Goal: Information Seeking & Learning: Learn about a topic

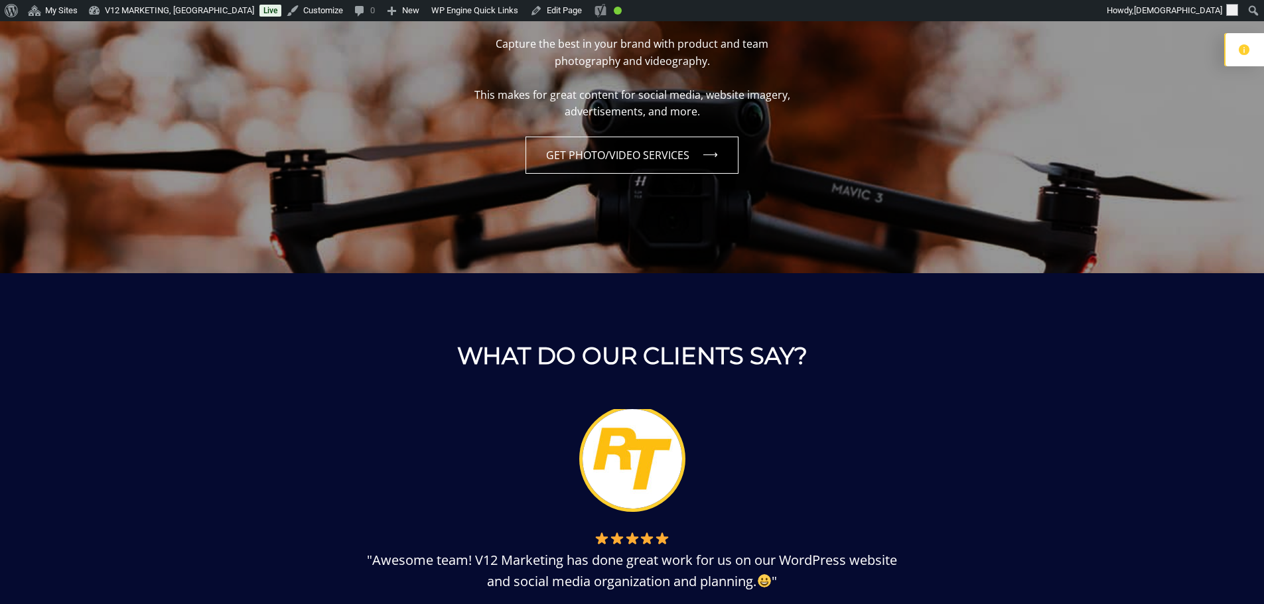
scroll to position [1459, 0]
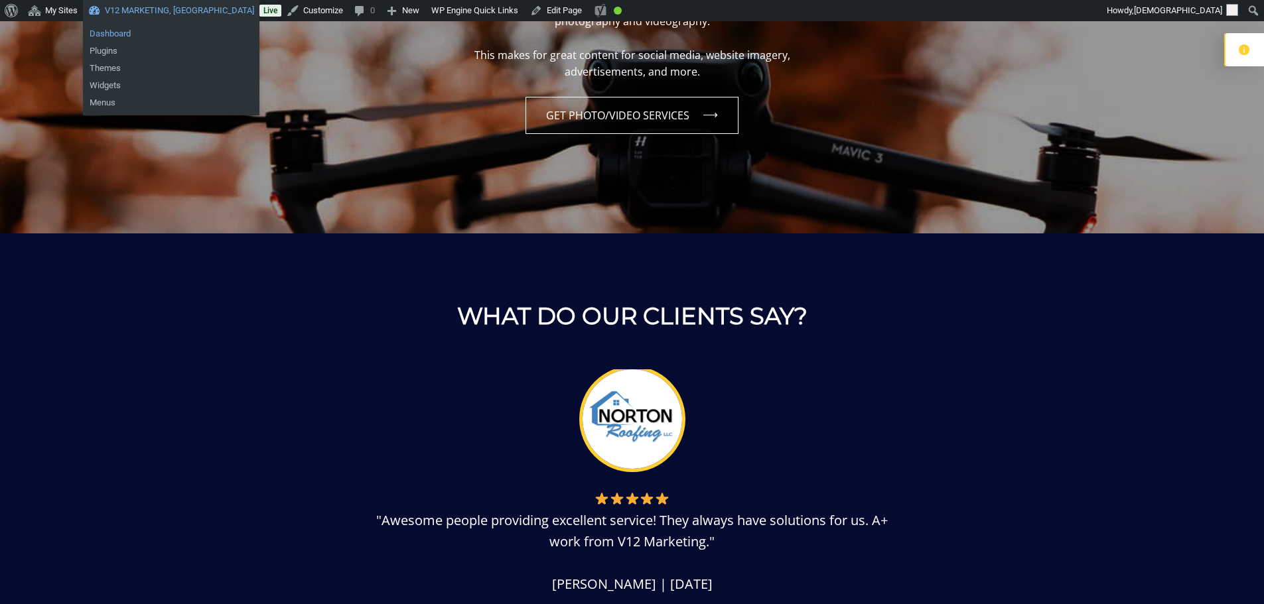
click at [107, 34] on link "Dashboard" at bounding box center [171, 33] width 176 height 17
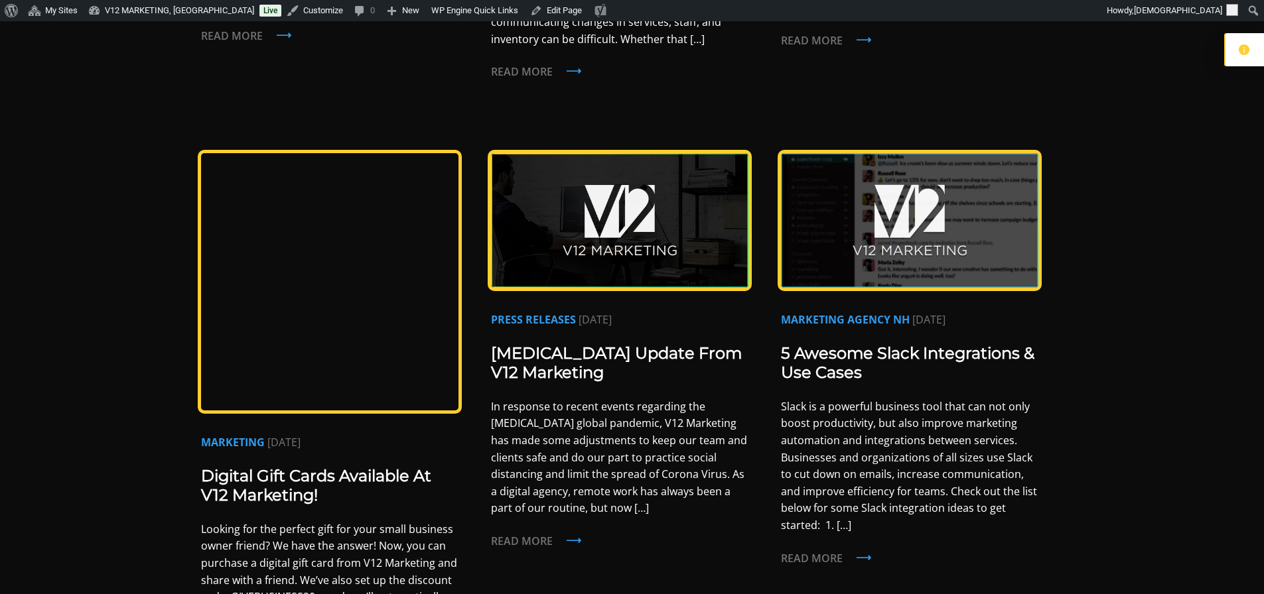
scroll to position [663, 0]
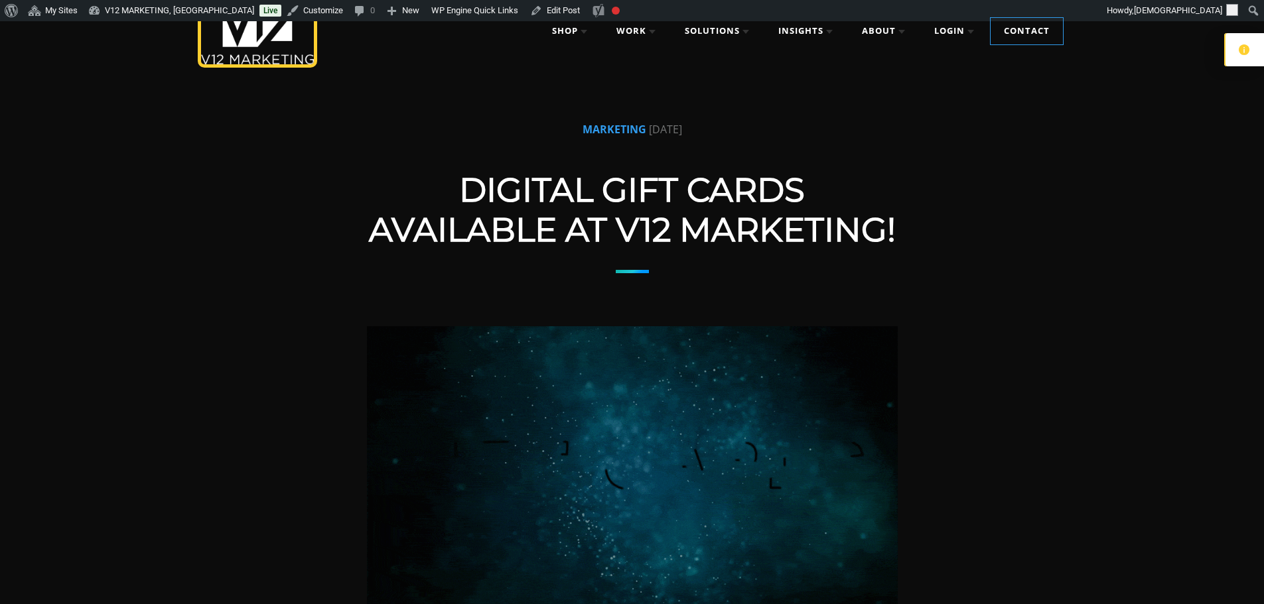
scroll to position [66, 0]
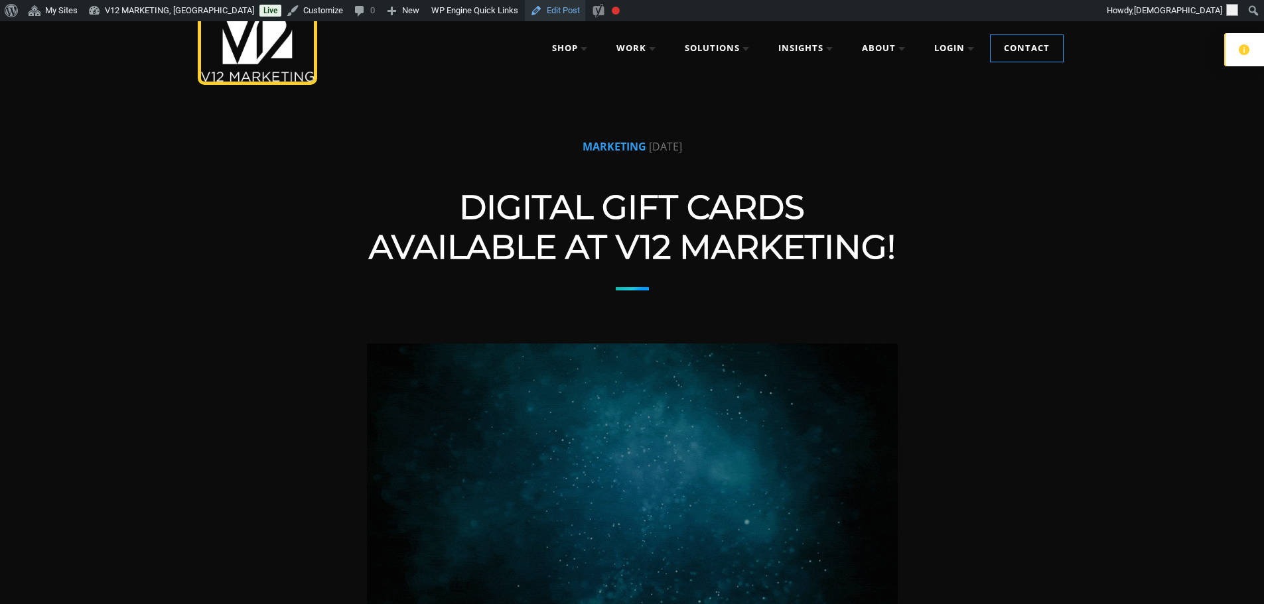
click at [525, 17] on link "Edit Post" at bounding box center [555, 10] width 60 height 21
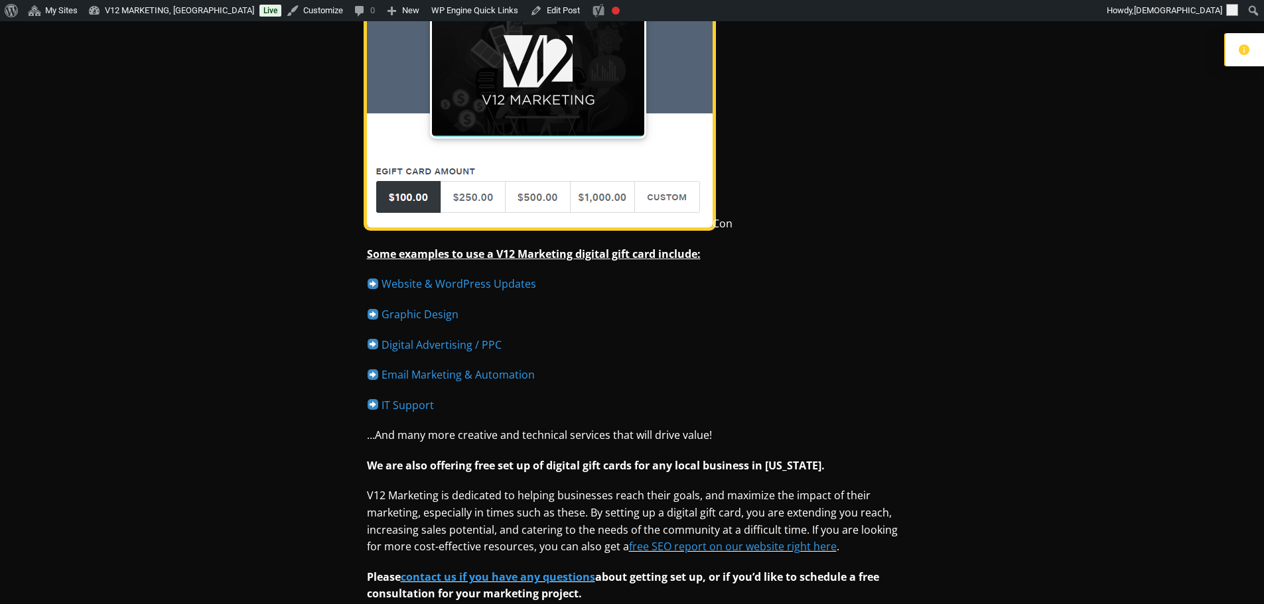
scroll to position [995, 0]
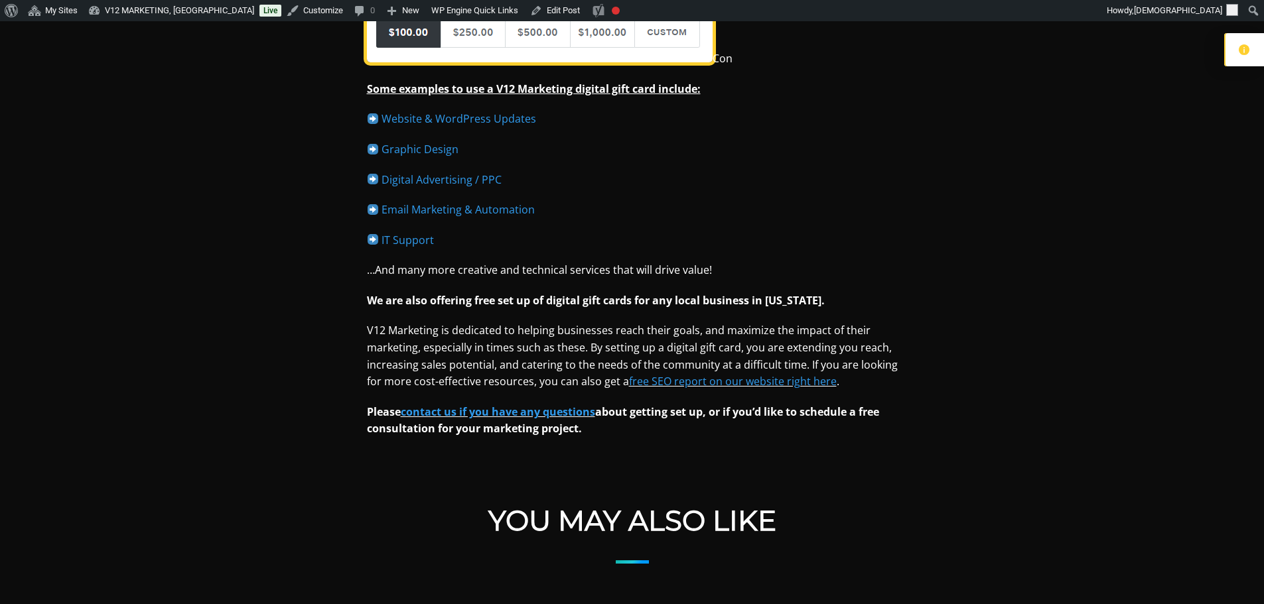
scroll to position [1128, 0]
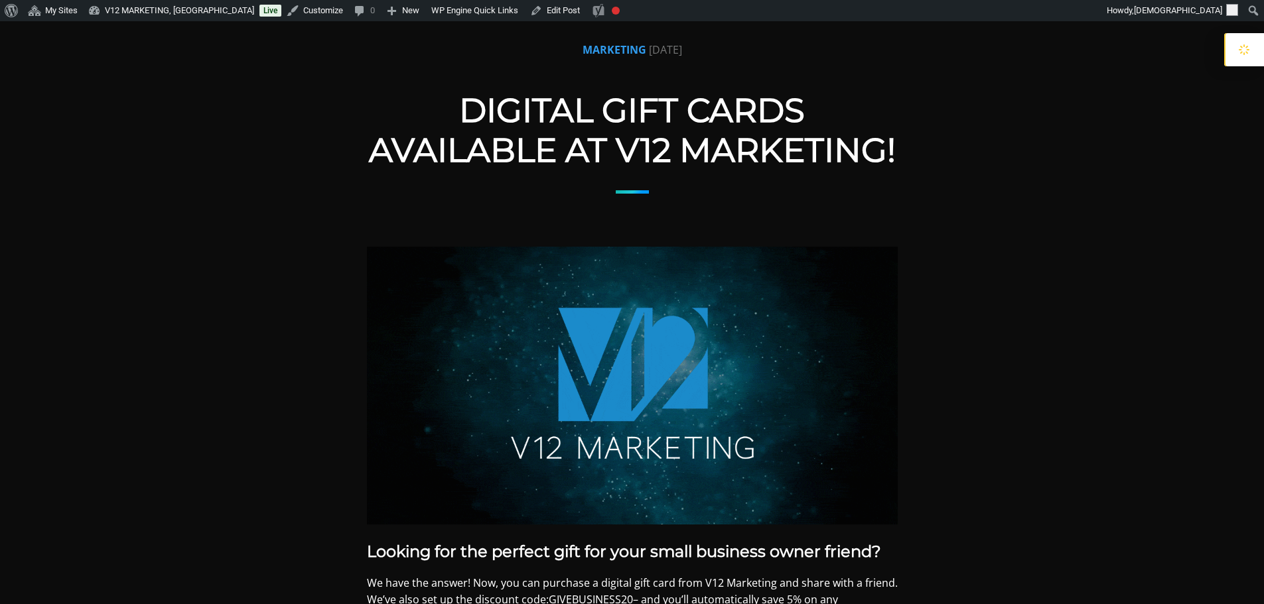
scroll to position [199, 0]
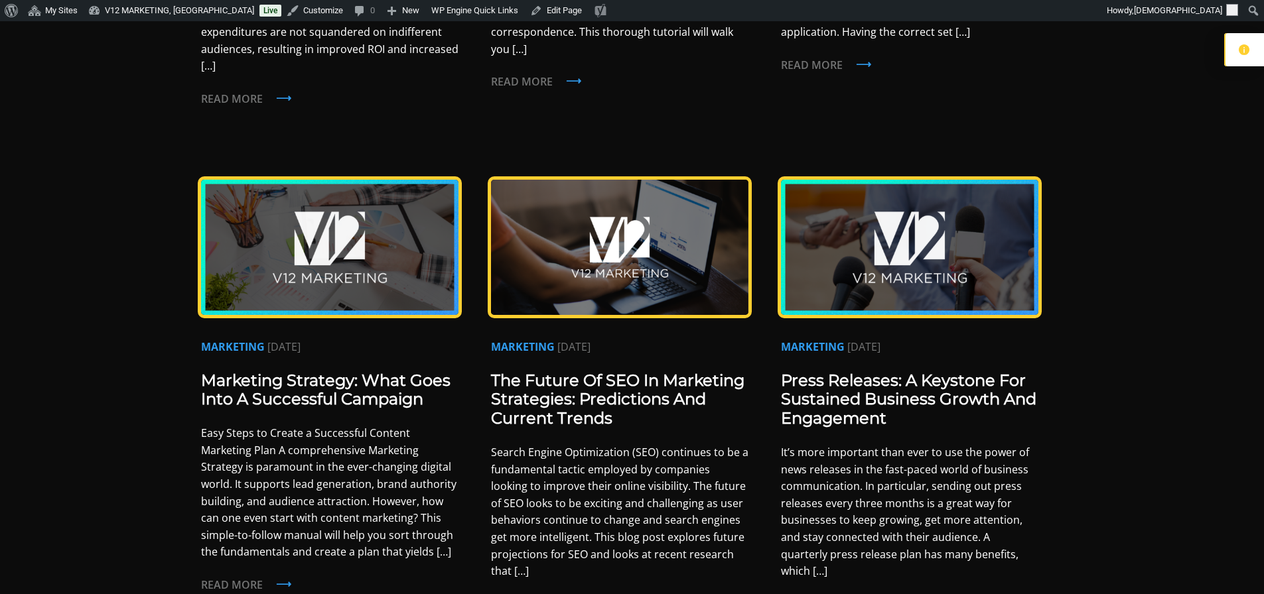
scroll to position [663, 0]
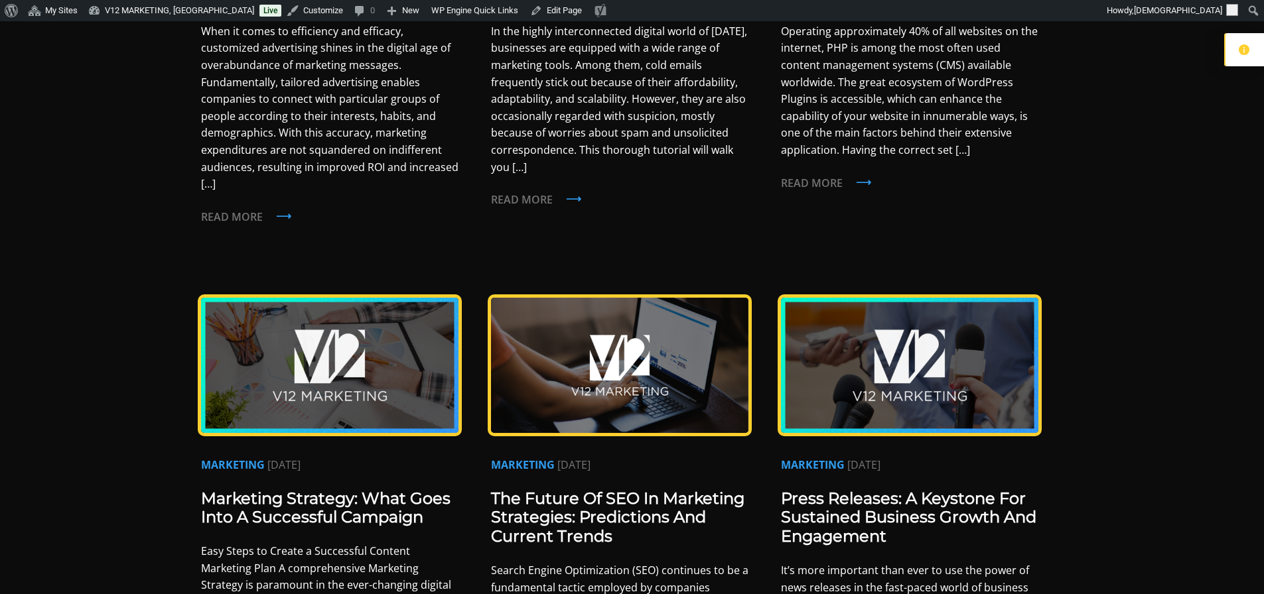
scroll to position [597, 0]
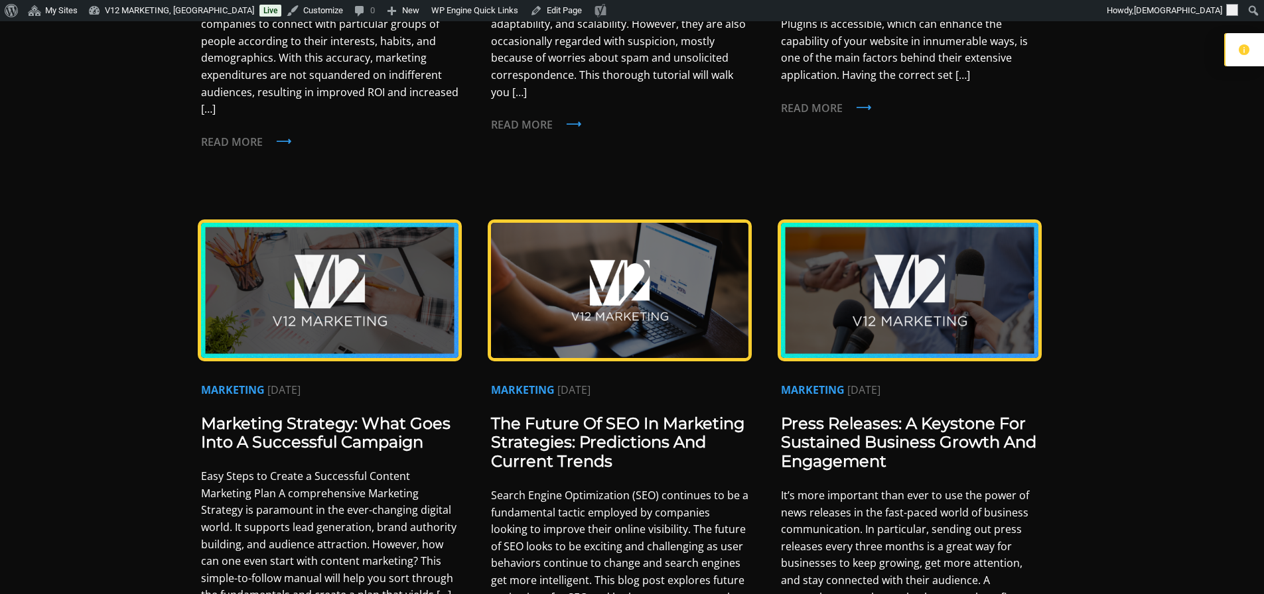
click at [684, 292] on img at bounding box center [619, 290] width 257 height 135
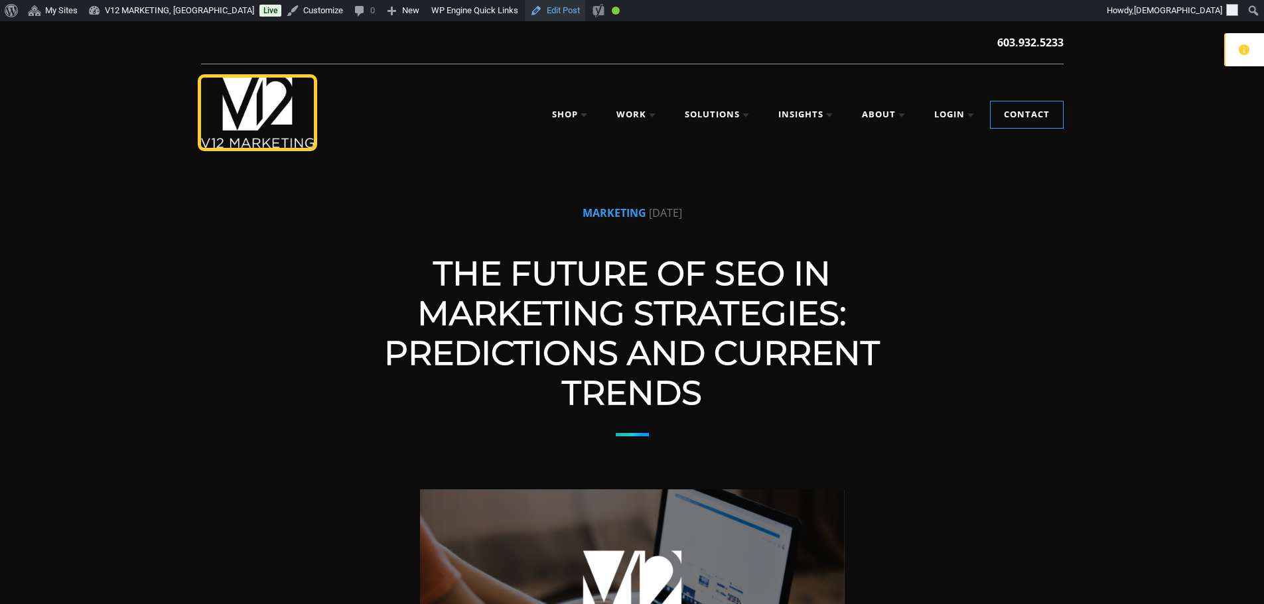
click at [526, 17] on link "Edit Post" at bounding box center [555, 10] width 60 height 21
click at [525, 9] on link "Edit Post" at bounding box center [555, 10] width 60 height 21
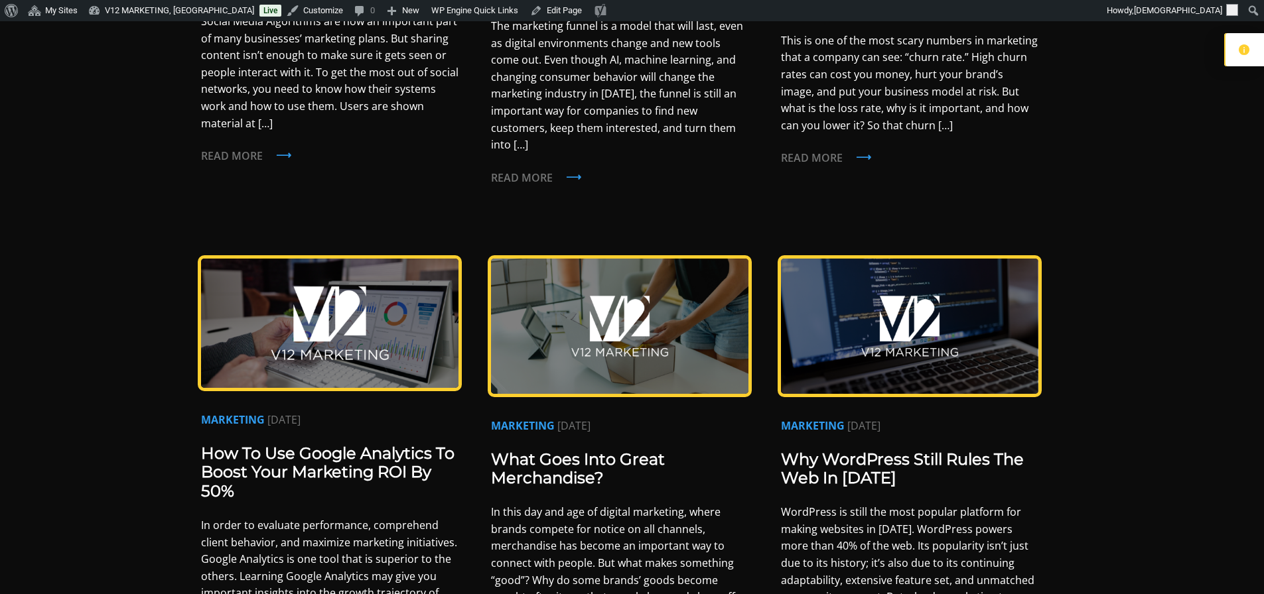
scroll to position [1061, 0]
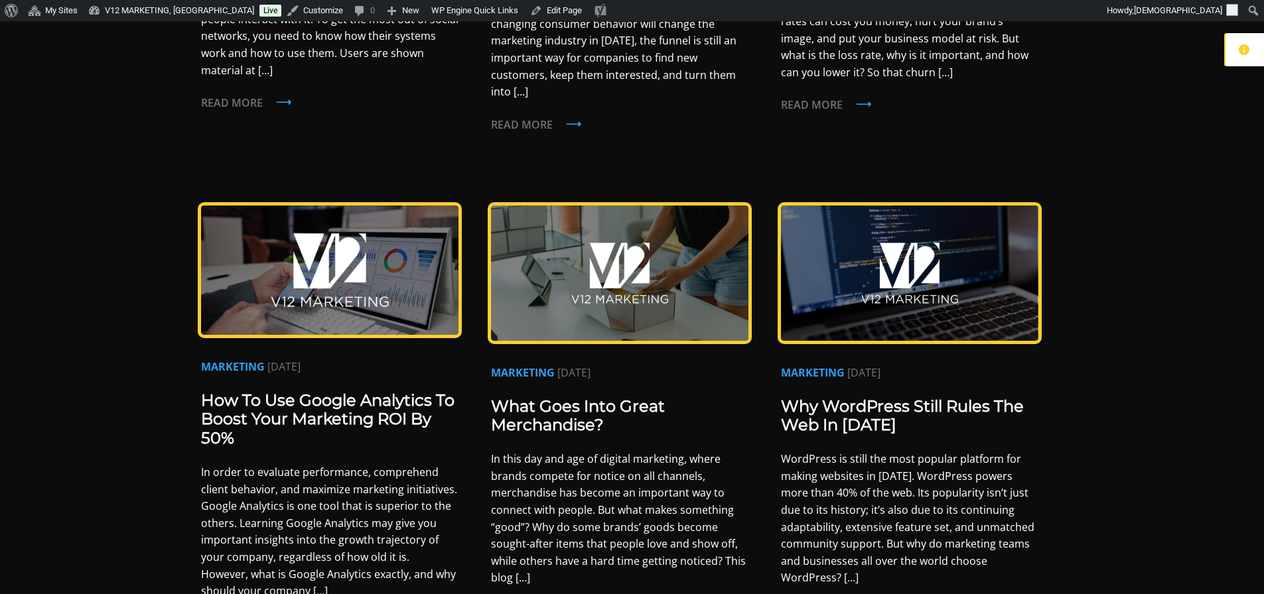
click at [966, 274] on img at bounding box center [909, 273] width 257 height 135
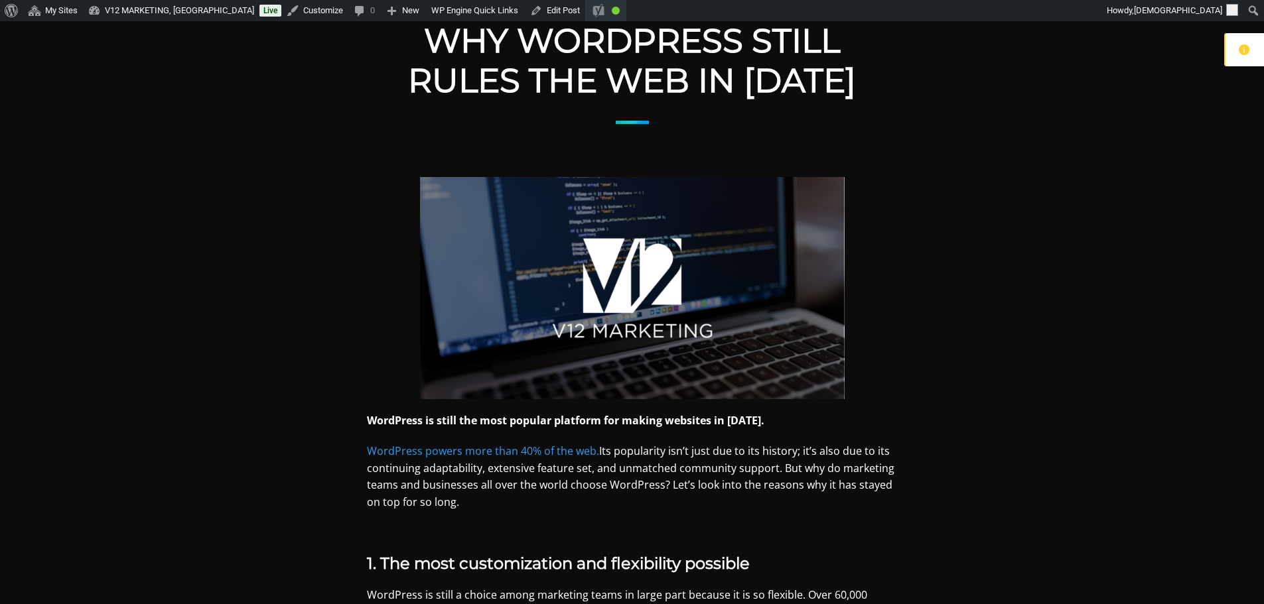
scroll to position [199, 0]
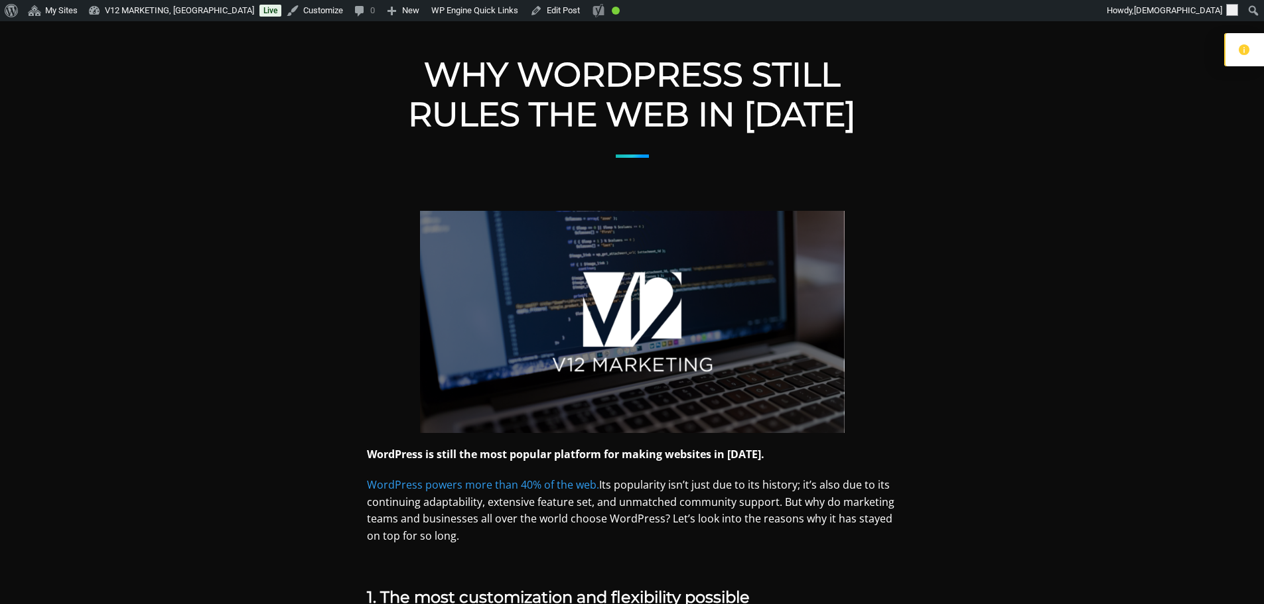
click at [572, 241] on img at bounding box center [632, 322] width 424 height 222
click at [526, 16] on link "Edit Post" at bounding box center [555, 10] width 60 height 21
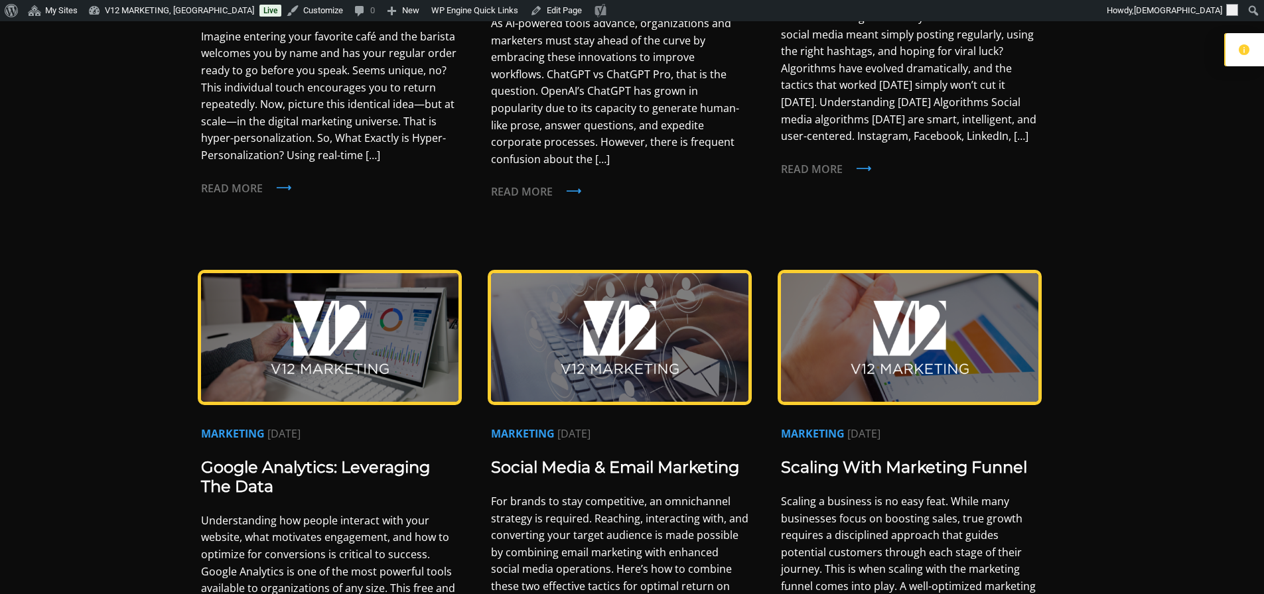
scroll to position [597, 0]
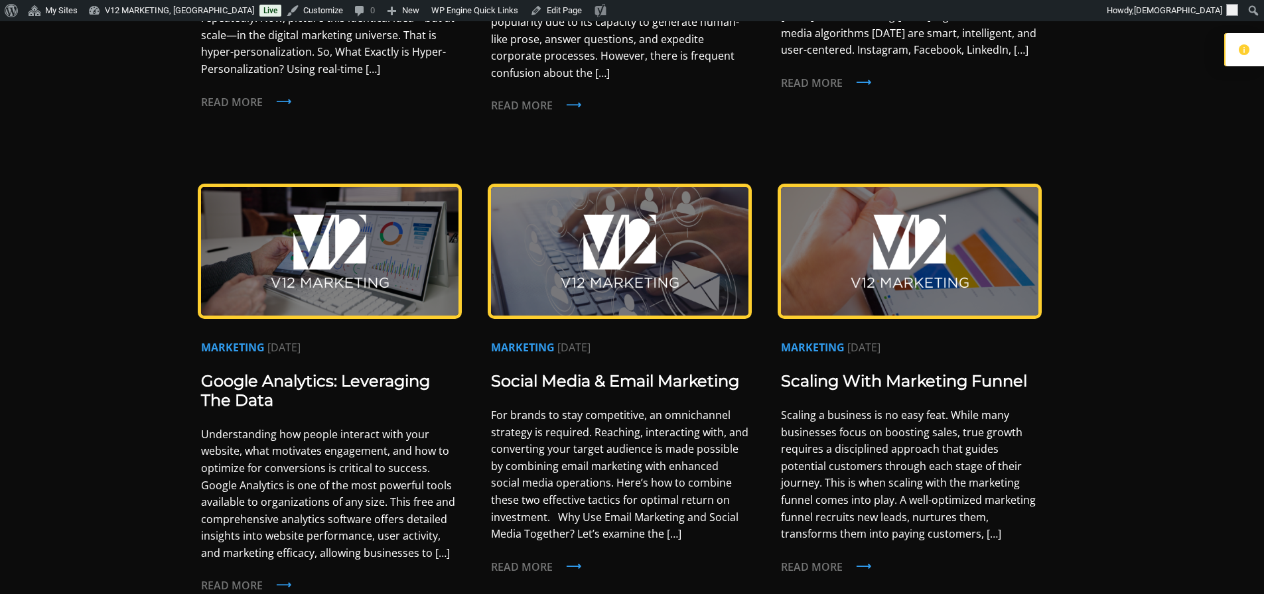
click at [950, 240] on img at bounding box center [909, 251] width 257 height 129
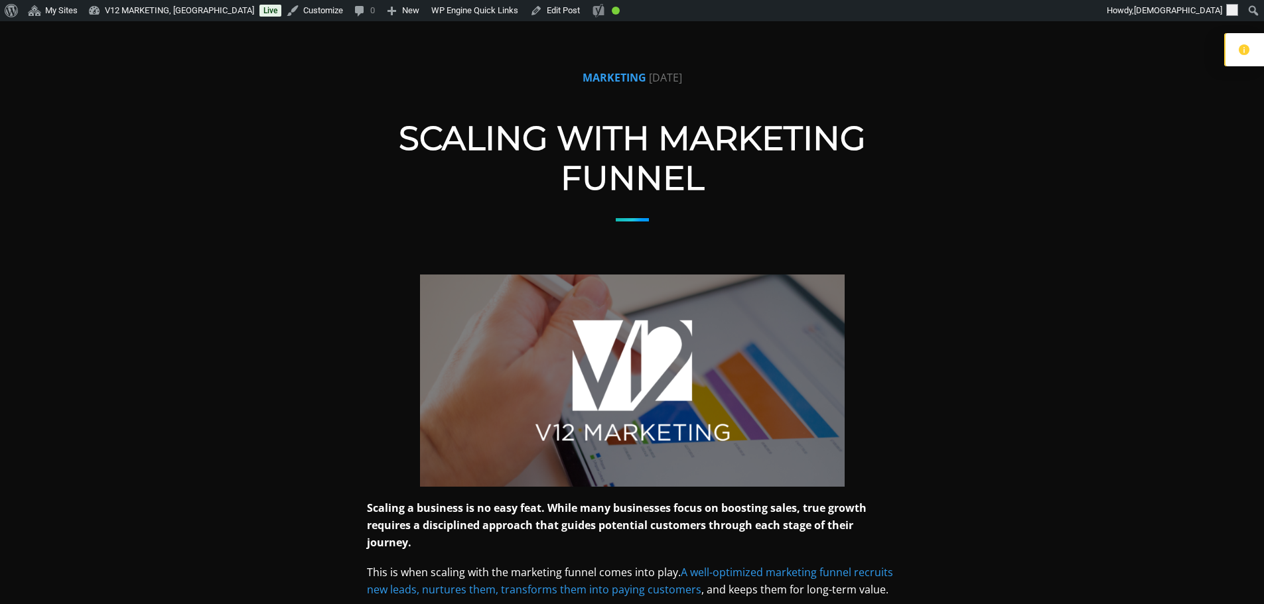
scroll to position [199, 0]
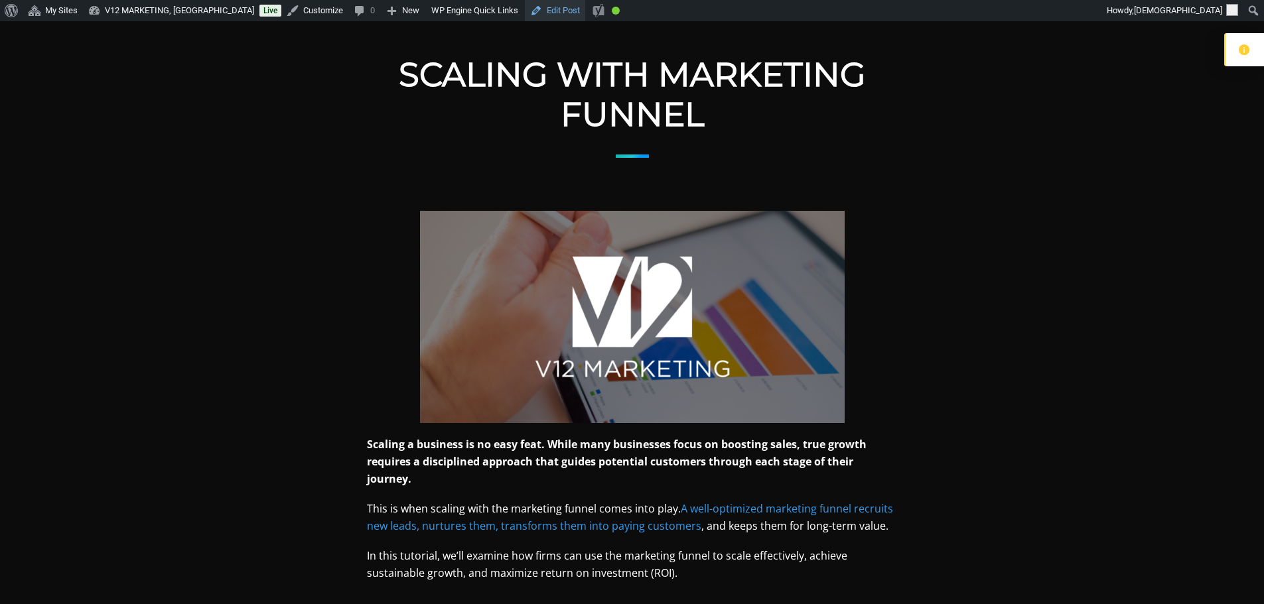
click at [525, 9] on link "Edit Post" at bounding box center [555, 10] width 60 height 21
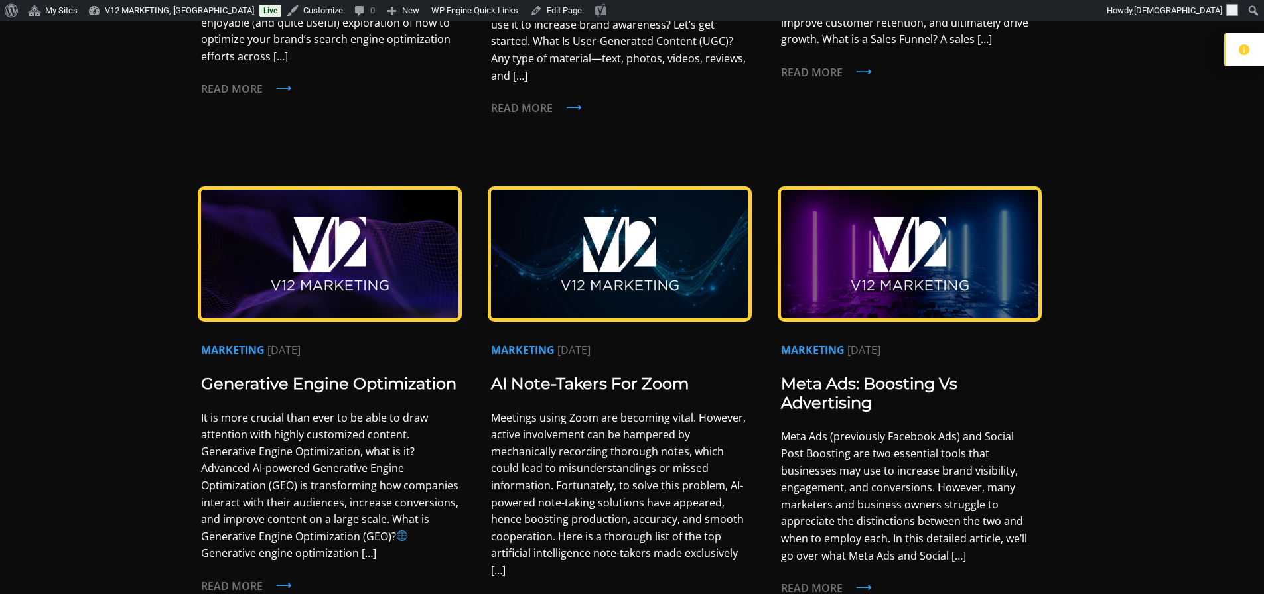
scroll to position [597, 0]
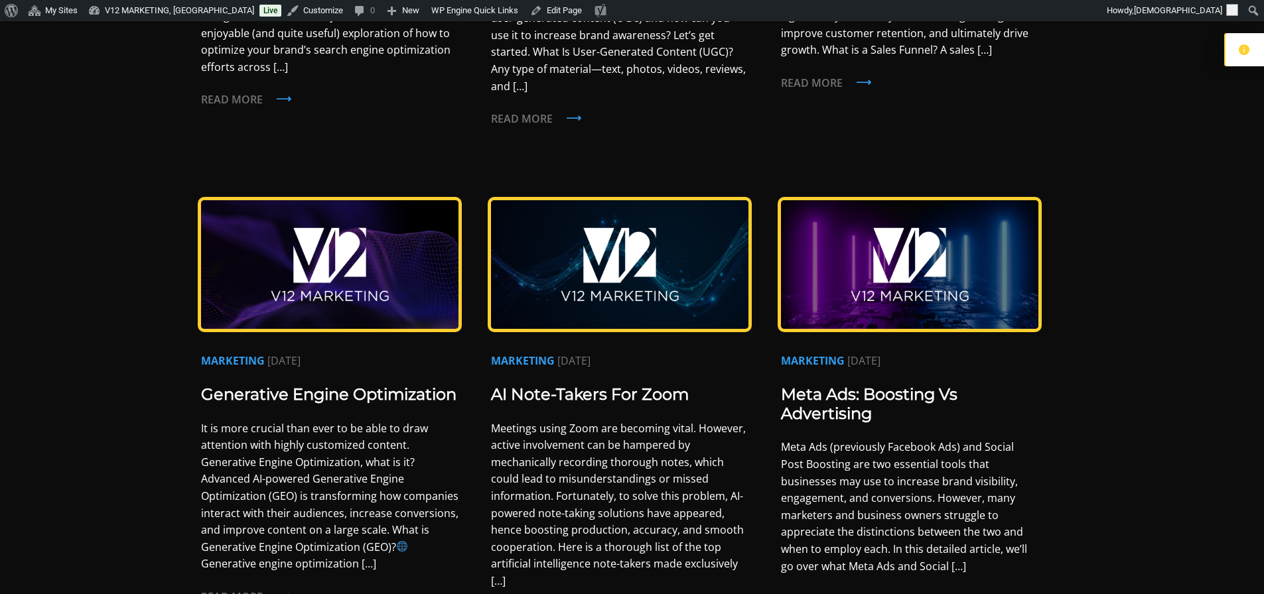
click at [393, 209] on img at bounding box center [329, 264] width 257 height 129
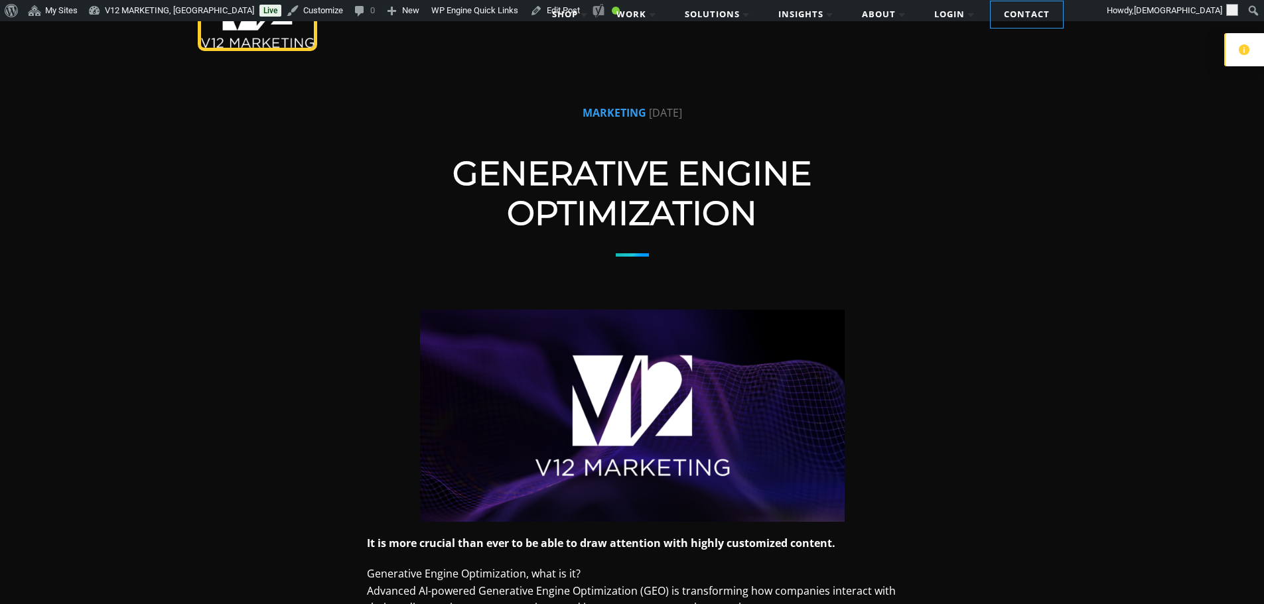
scroll to position [133, 0]
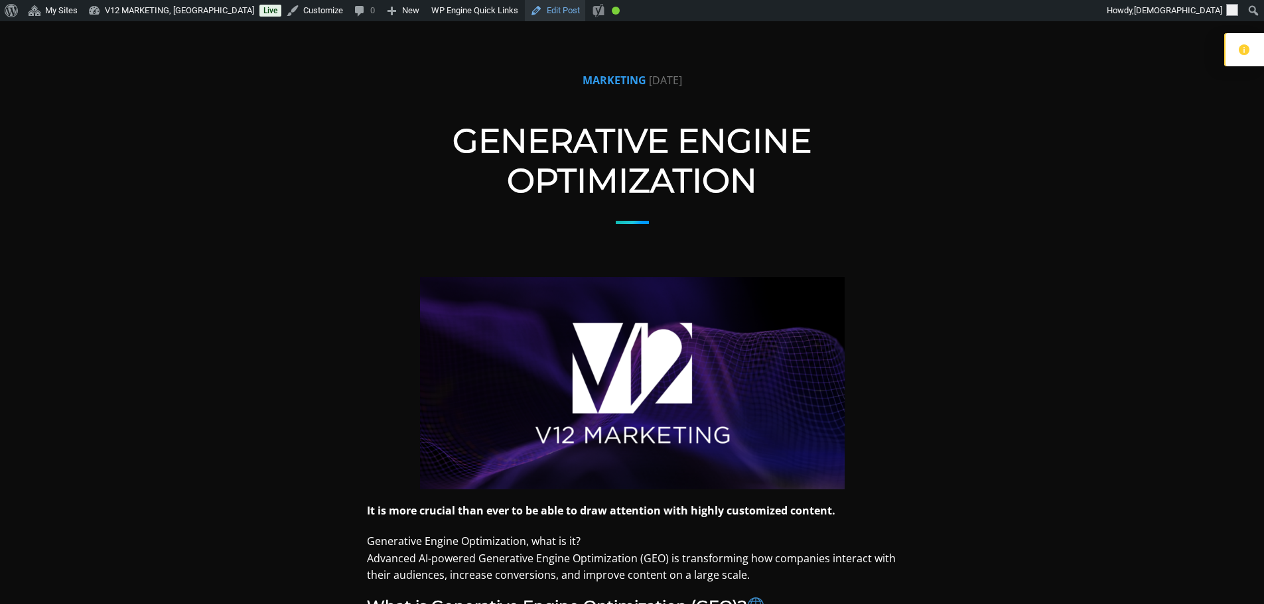
click at [529, 13] on link "Edit Post" at bounding box center [555, 10] width 60 height 21
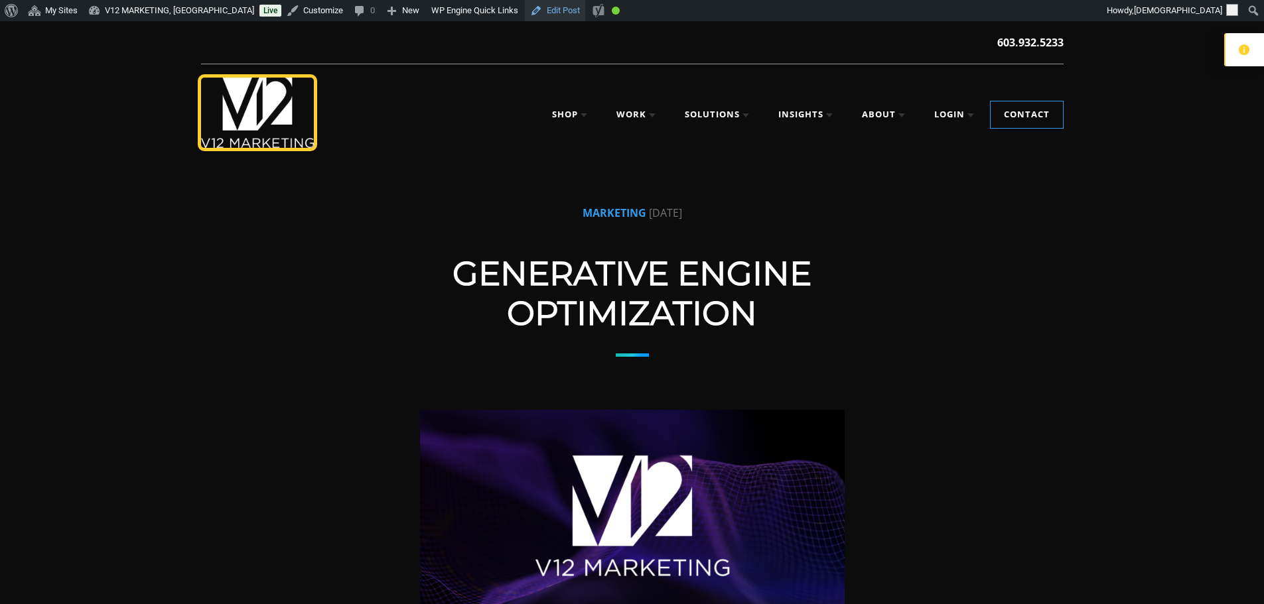
click at [525, 9] on link "Edit Post" at bounding box center [555, 10] width 60 height 21
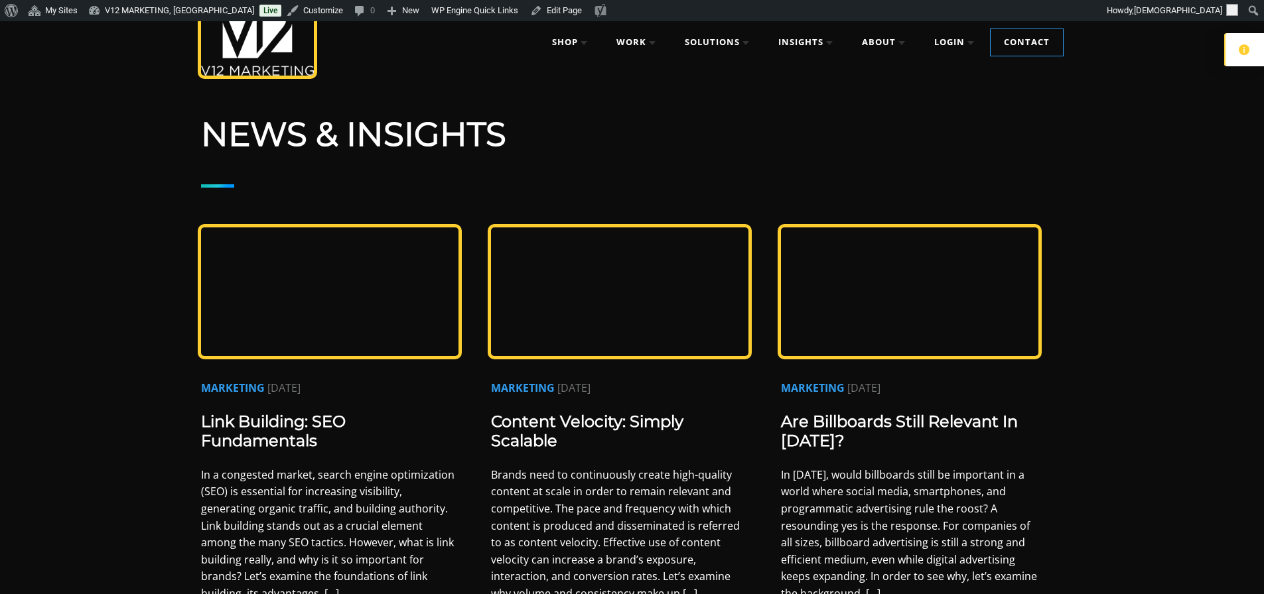
scroll to position [66, 0]
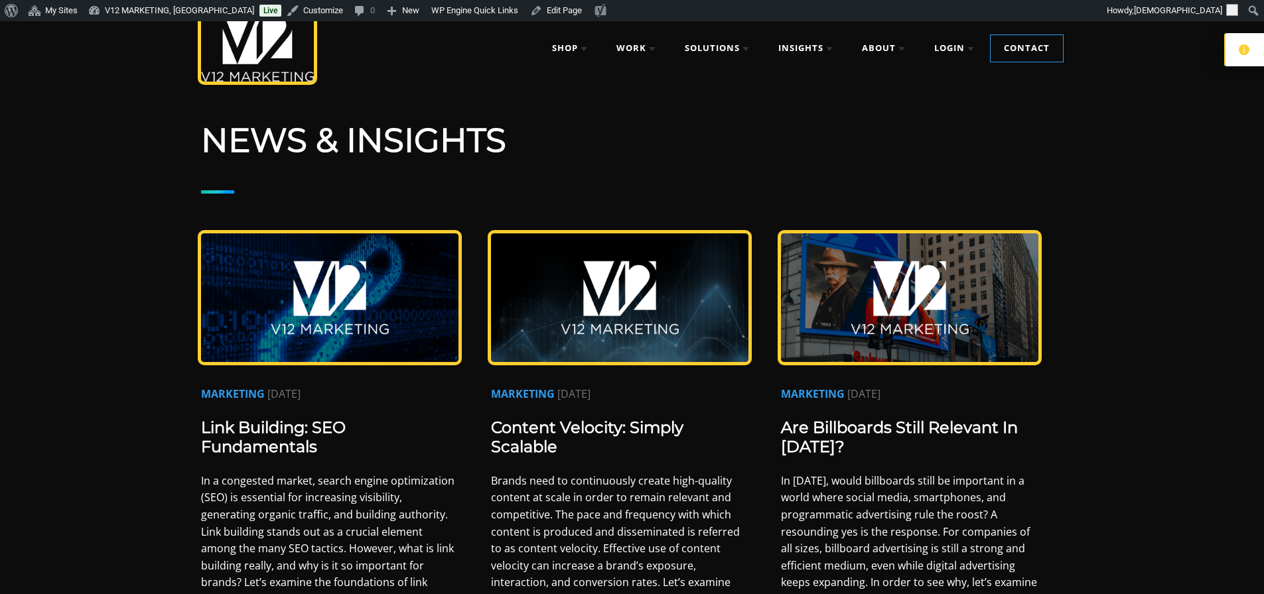
drag, startPoint x: 874, startPoint y: 285, endPoint x: 862, endPoint y: 301, distance: 20.4
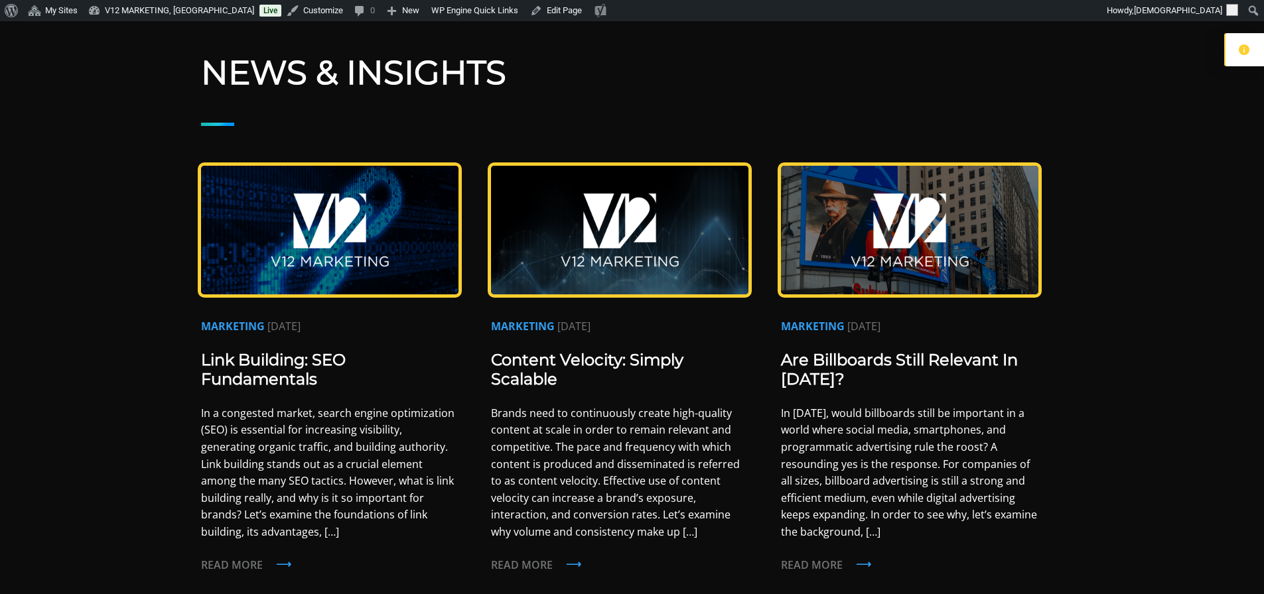
scroll to position [133, 0]
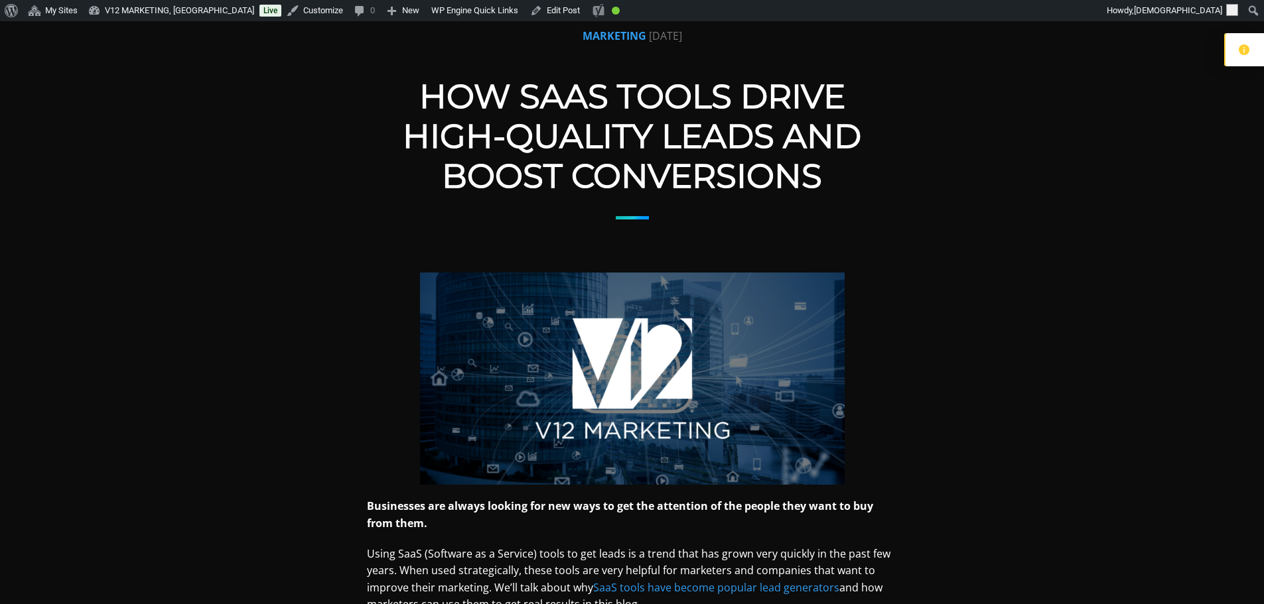
scroll to position [199, 0]
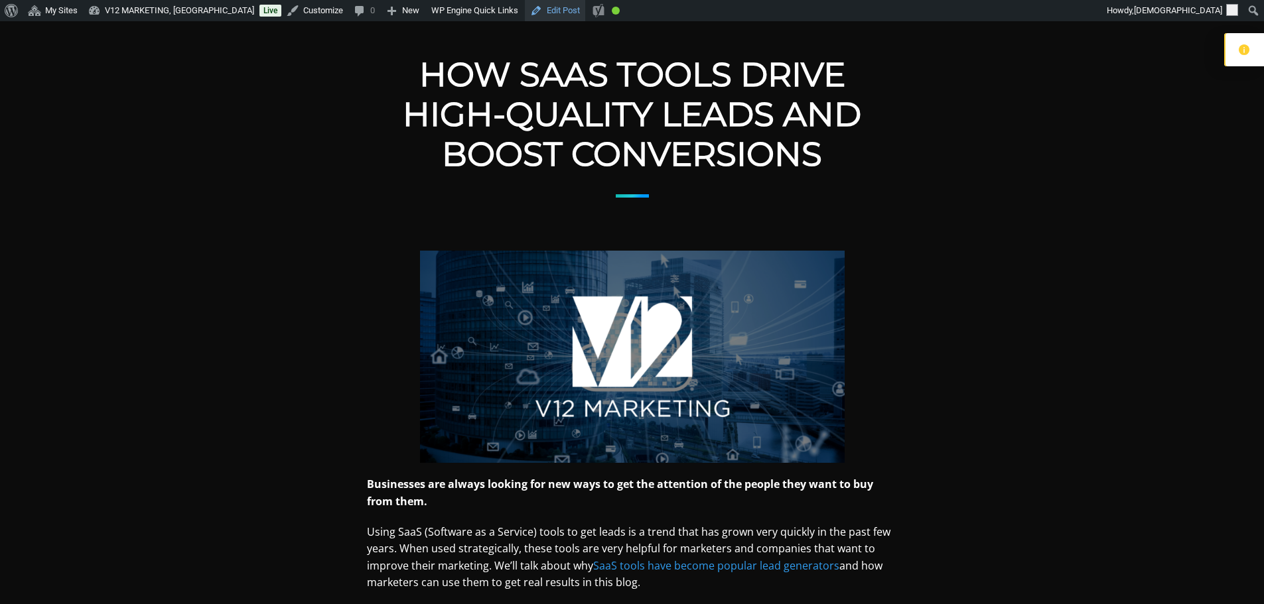
click at [541, 13] on link "Edit Post" at bounding box center [555, 10] width 60 height 21
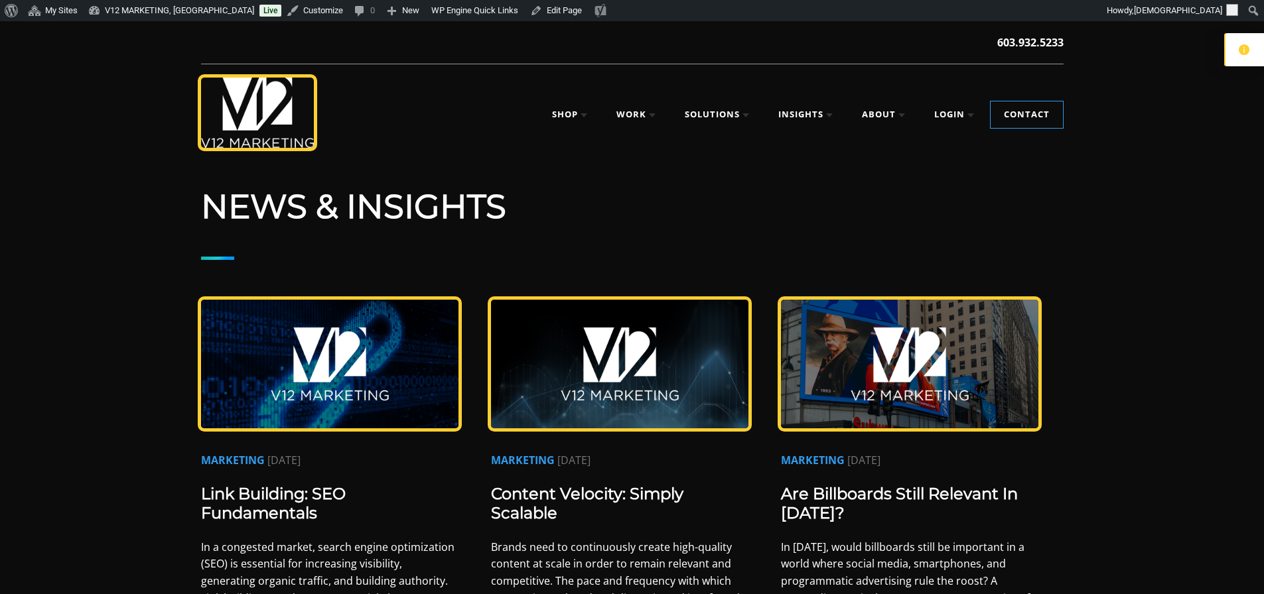
click at [948, 379] on img at bounding box center [909, 364] width 257 height 129
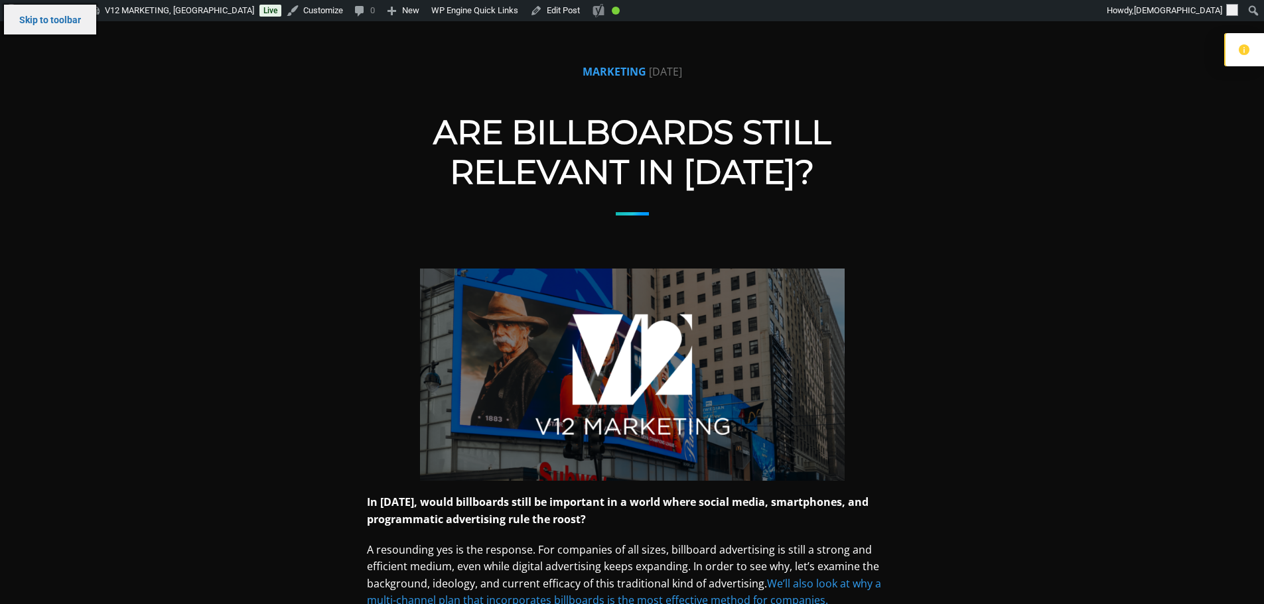
scroll to position [199, 0]
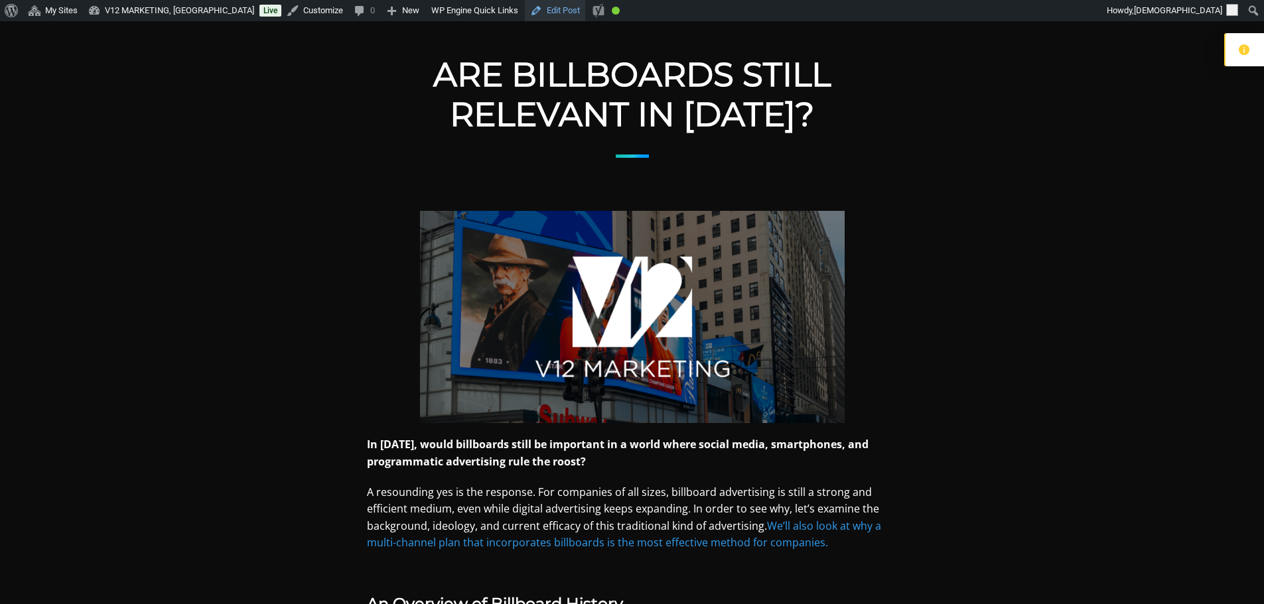
click at [528, 19] on link "Edit Post" at bounding box center [555, 10] width 60 height 21
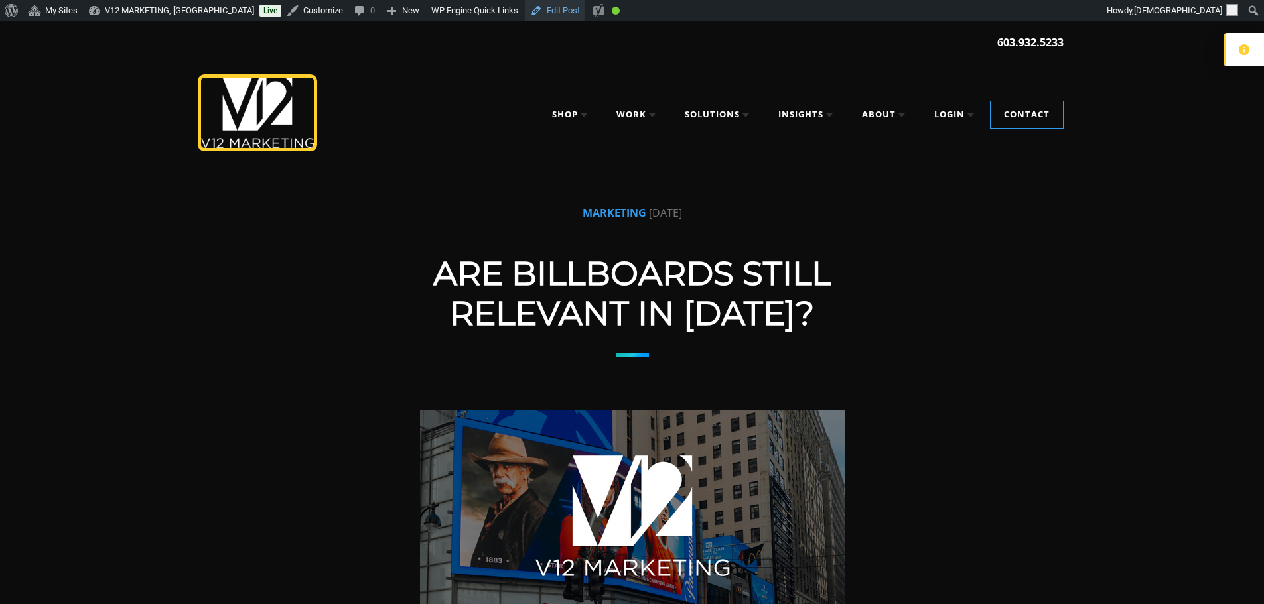
click at [525, 11] on link "Edit Post" at bounding box center [555, 10] width 60 height 21
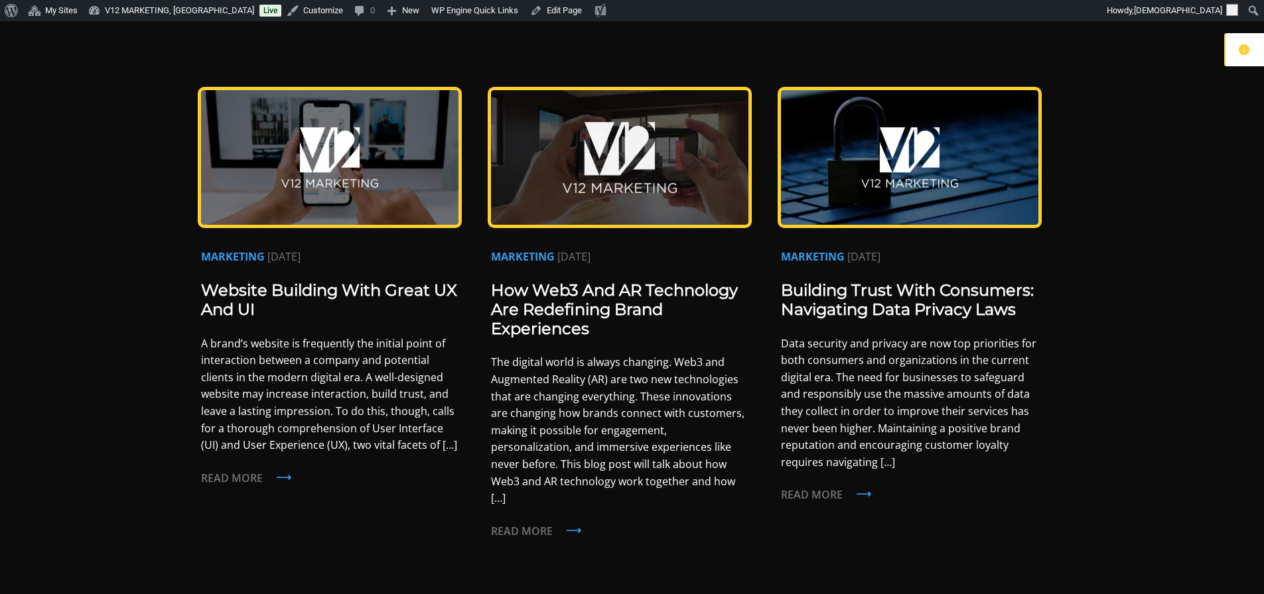
scroll to position [597, 0]
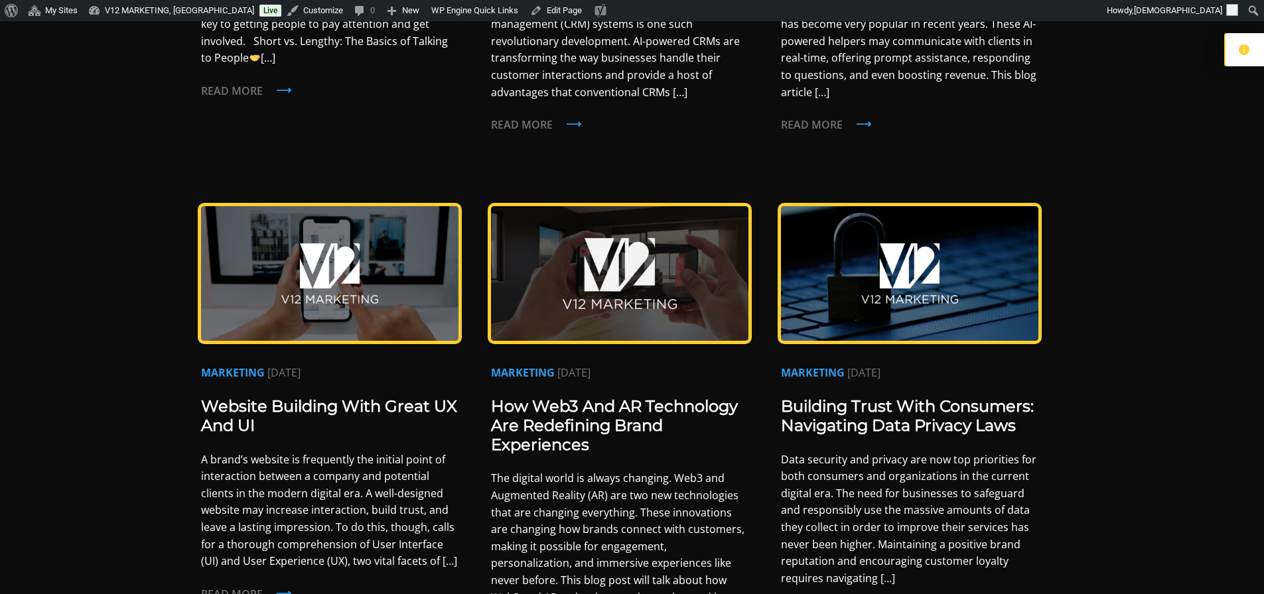
click at [947, 273] on img at bounding box center [909, 273] width 257 height 135
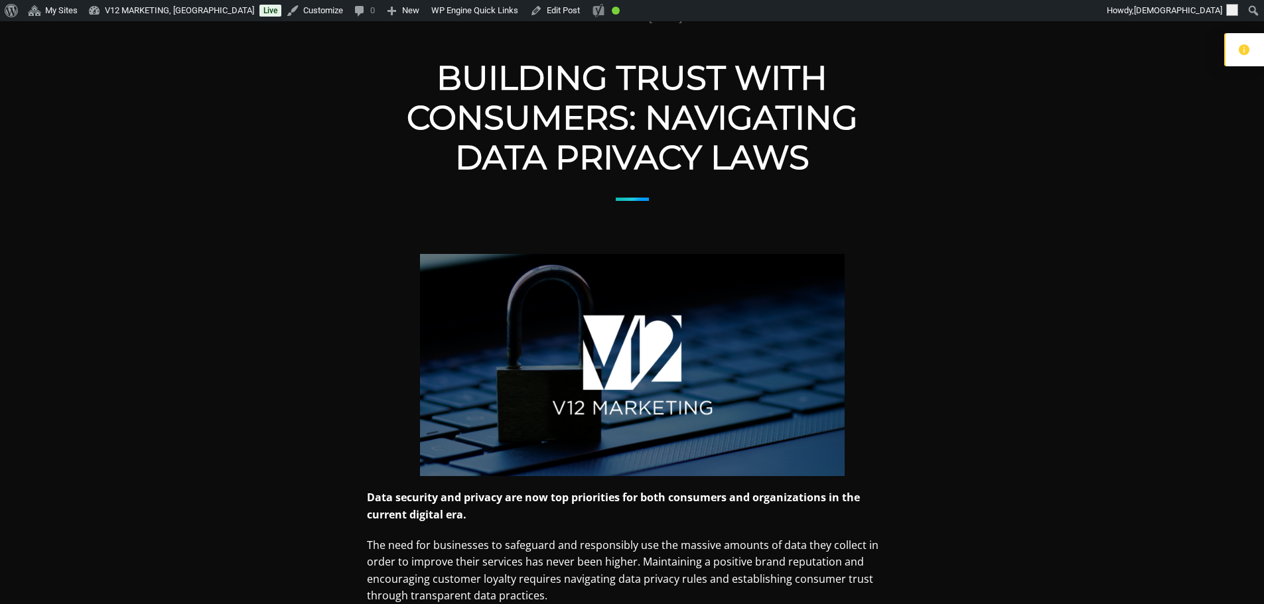
scroll to position [199, 0]
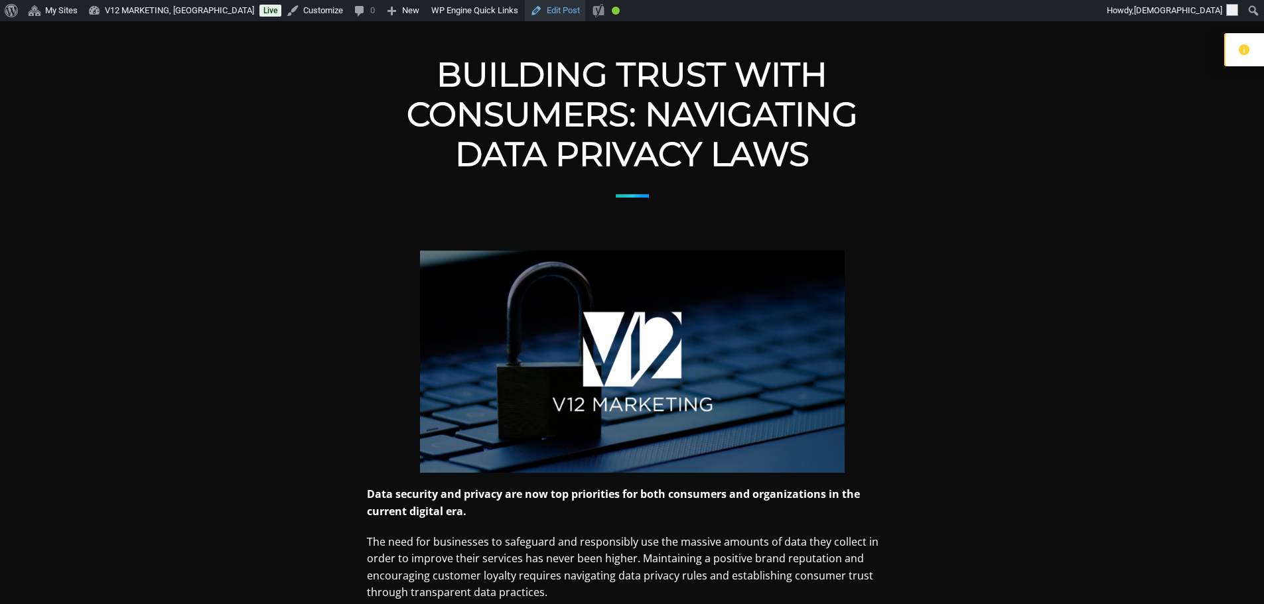
click at [525, 13] on link "Edit Post" at bounding box center [555, 10] width 60 height 21
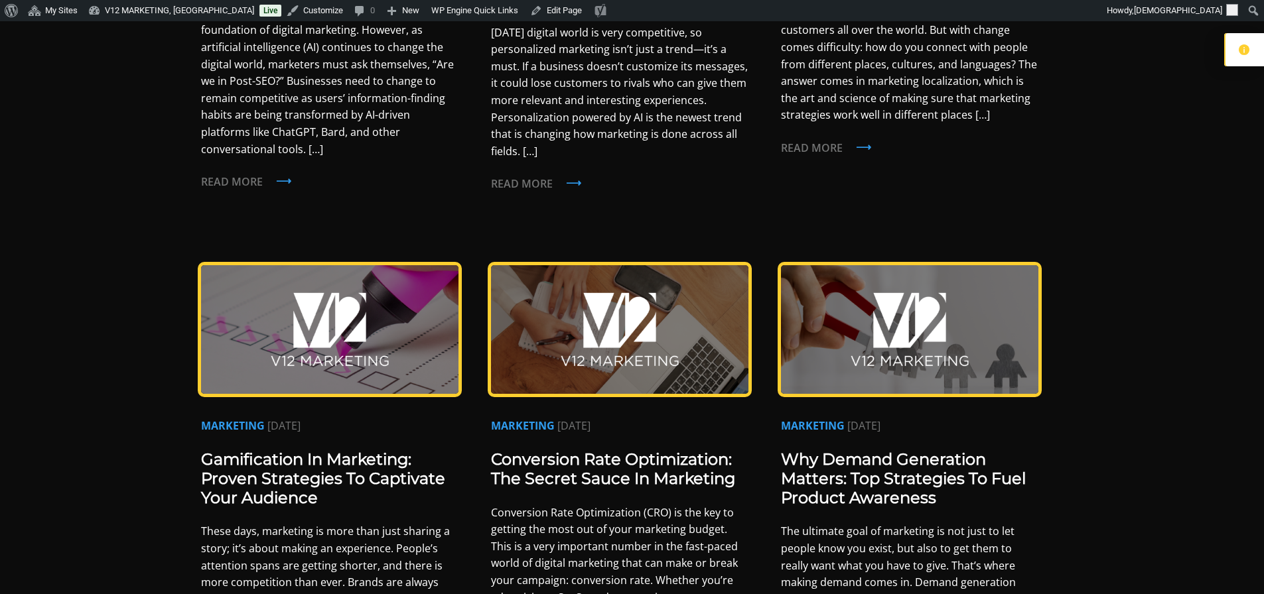
scroll to position [597, 0]
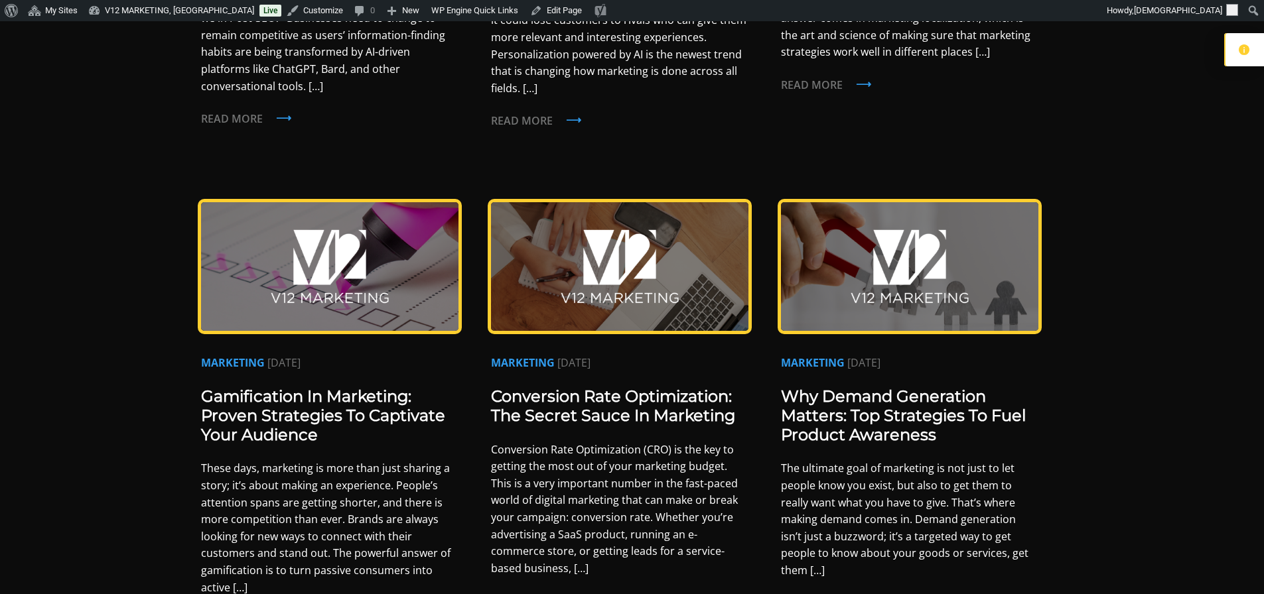
click at [610, 287] on img at bounding box center [619, 266] width 257 height 129
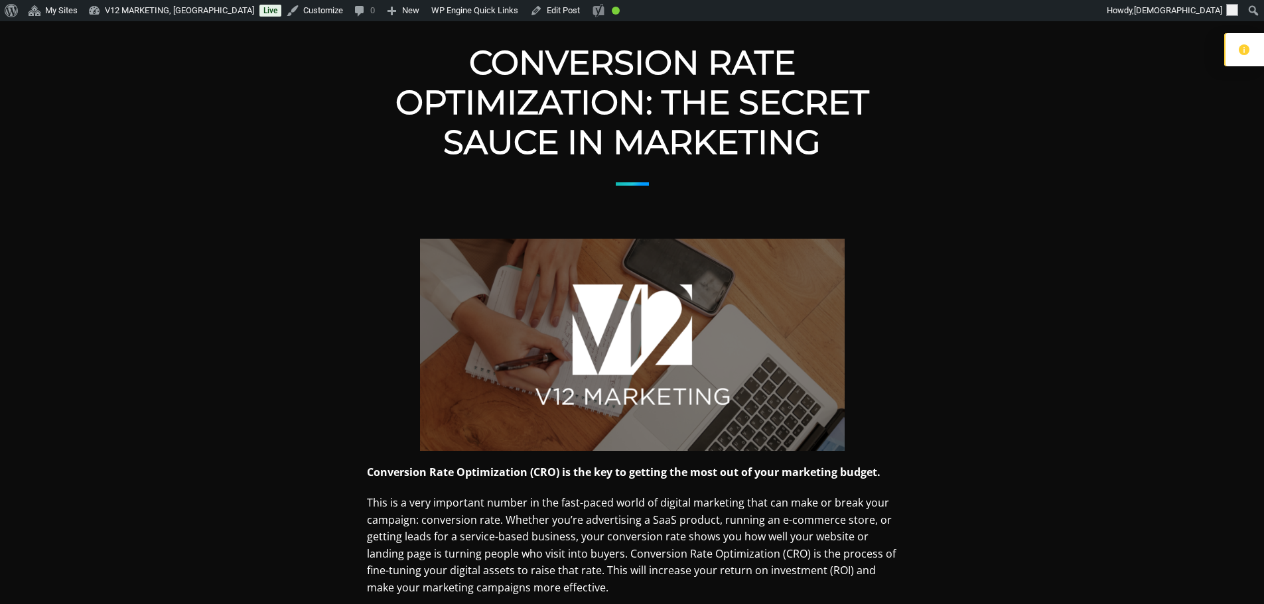
scroll to position [265, 0]
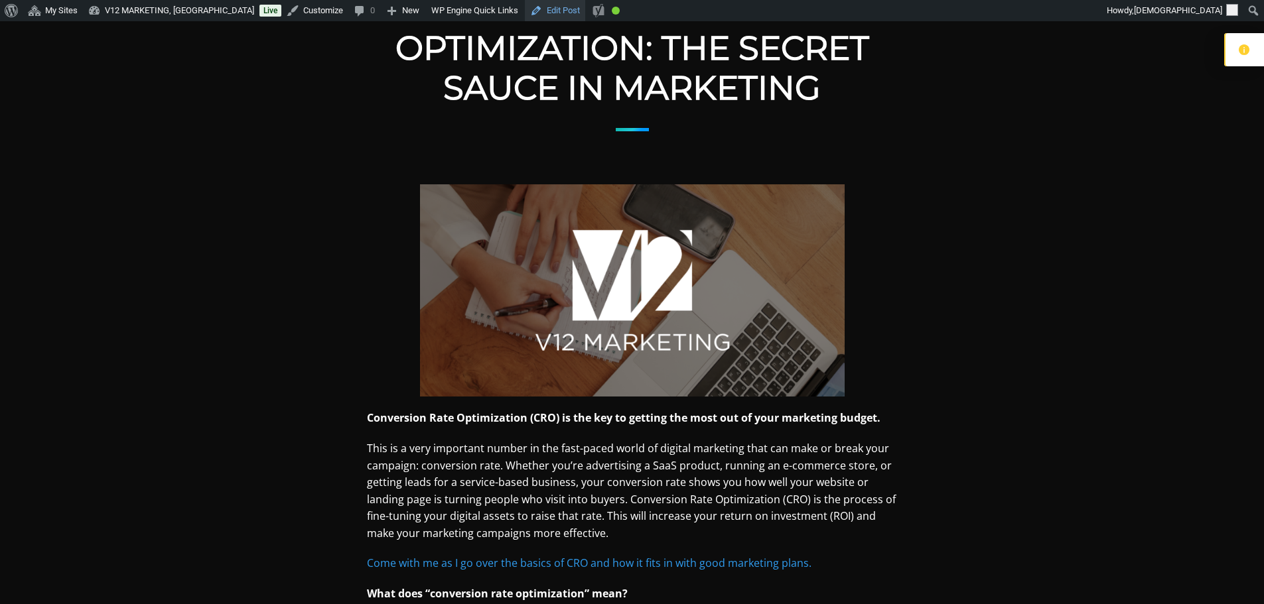
click at [543, 14] on link "Edit Post" at bounding box center [555, 10] width 60 height 21
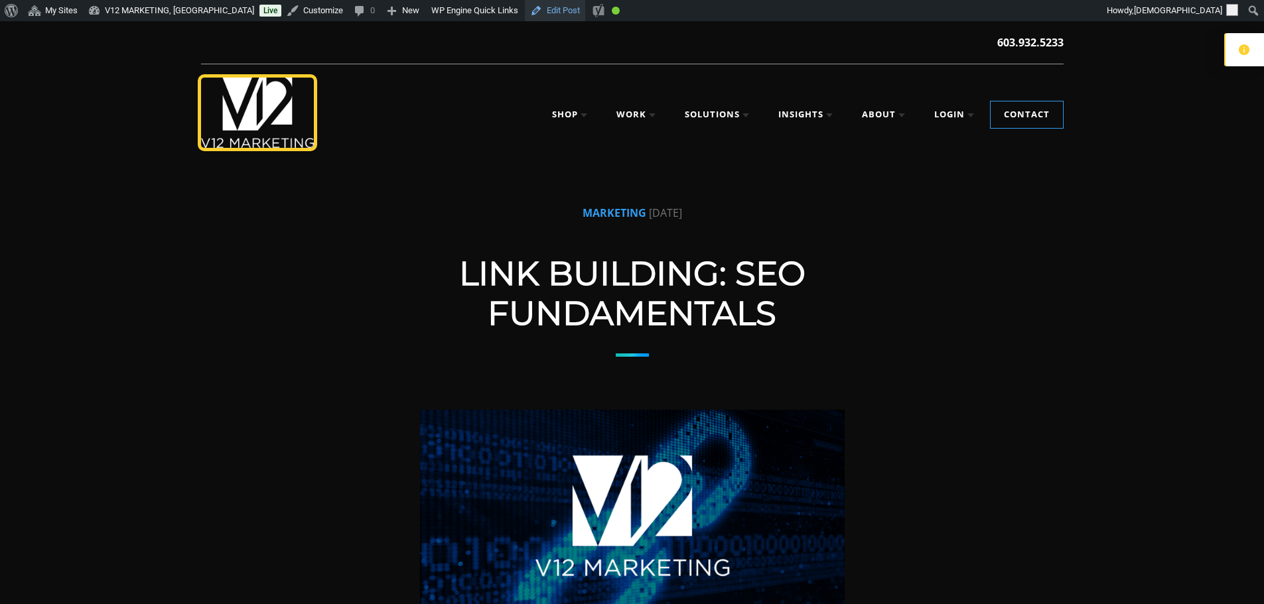
click at [525, 16] on link "Edit Post" at bounding box center [555, 10] width 60 height 21
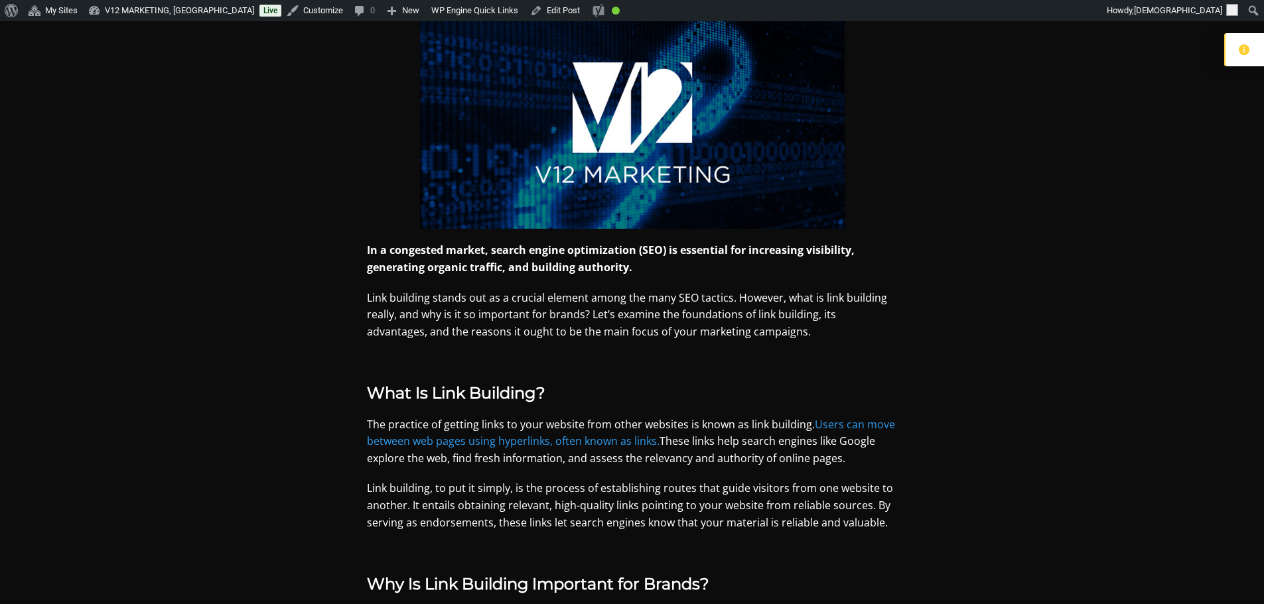
scroll to position [398, 0]
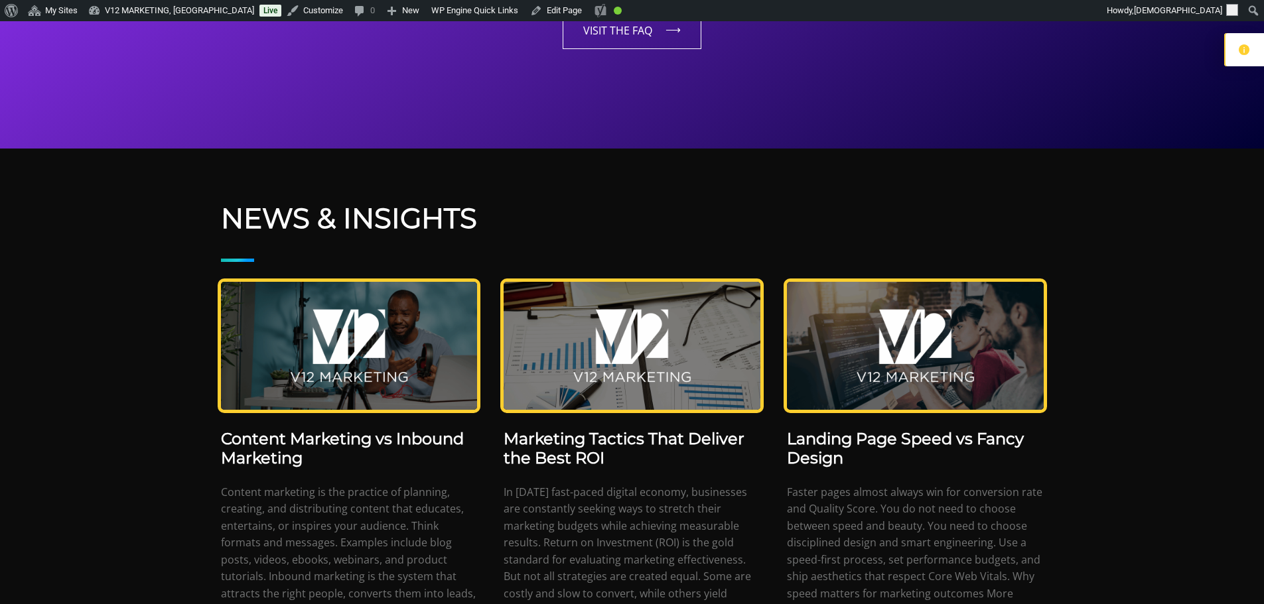
scroll to position [2653, 0]
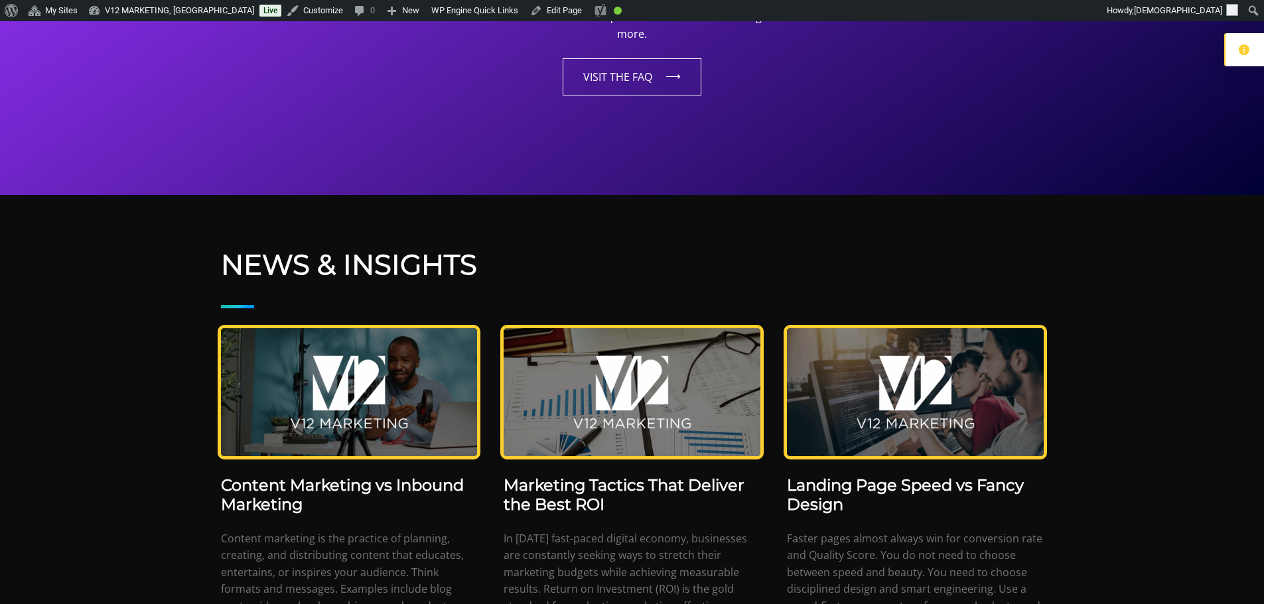
click at [904, 344] on img at bounding box center [915, 392] width 257 height 128
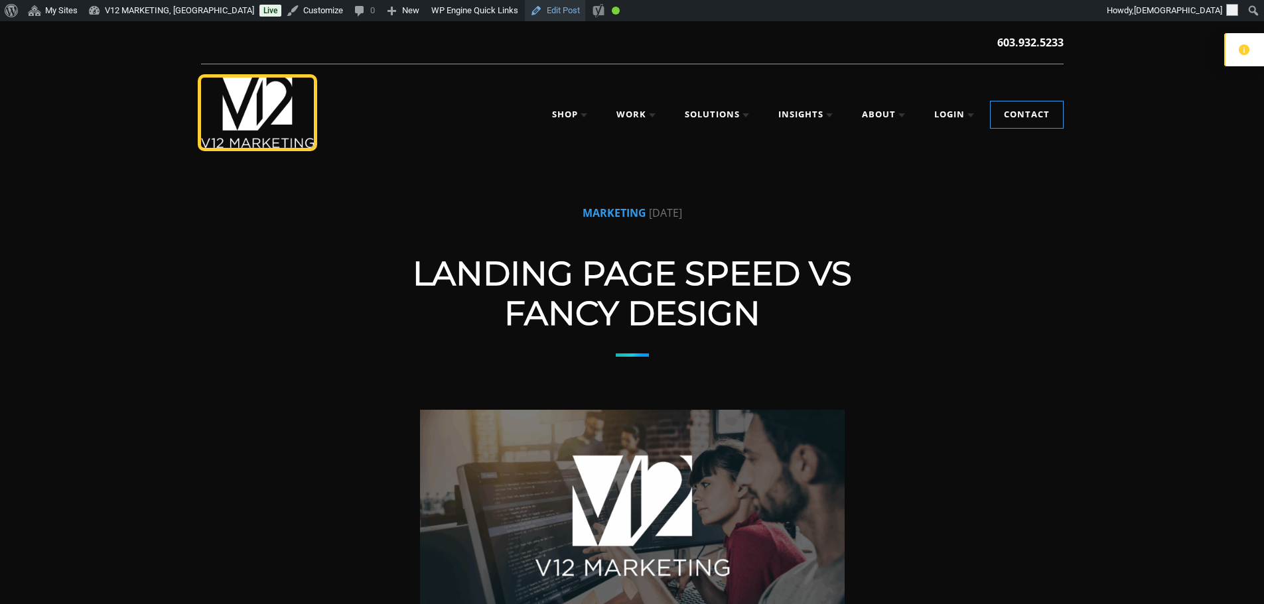
click at [526, 8] on link "Edit Post" at bounding box center [555, 10] width 60 height 21
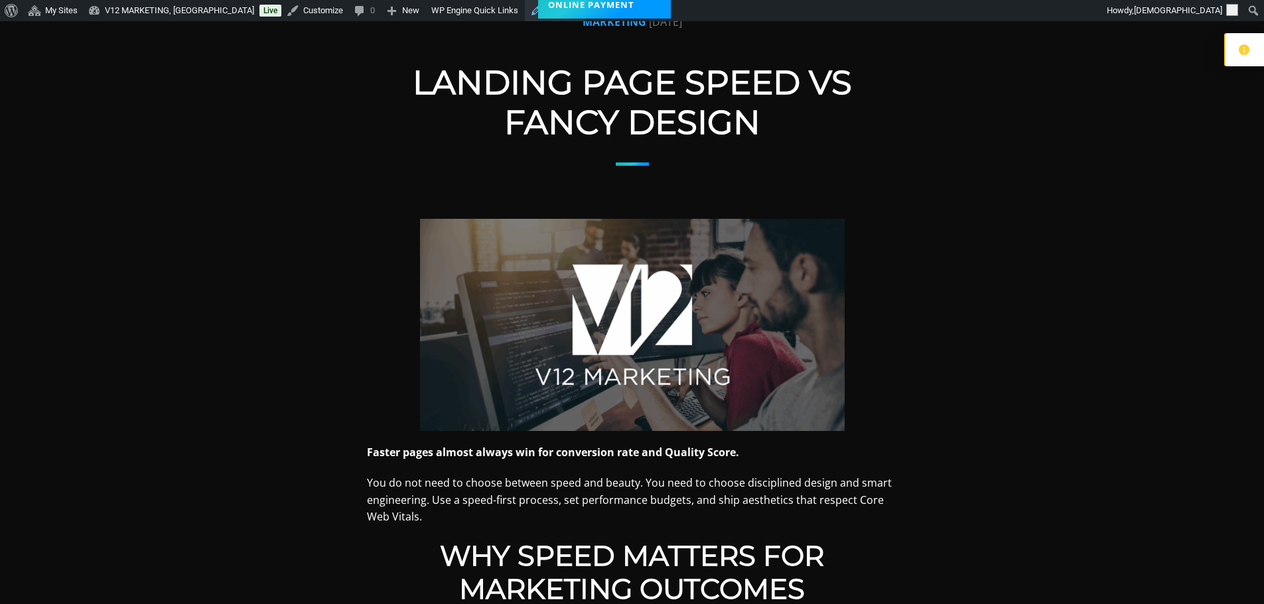
scroll to position [199, 0]
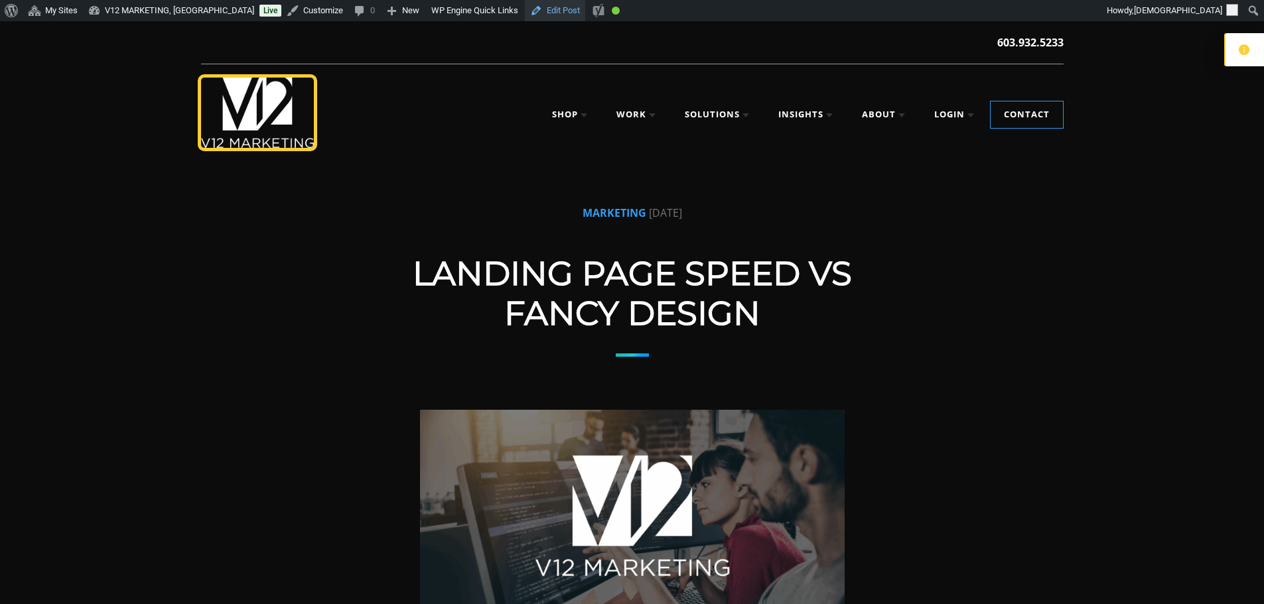
click at [533, 18] on link "Edit Post" at bounding box center [555, 10] width 60 height 21
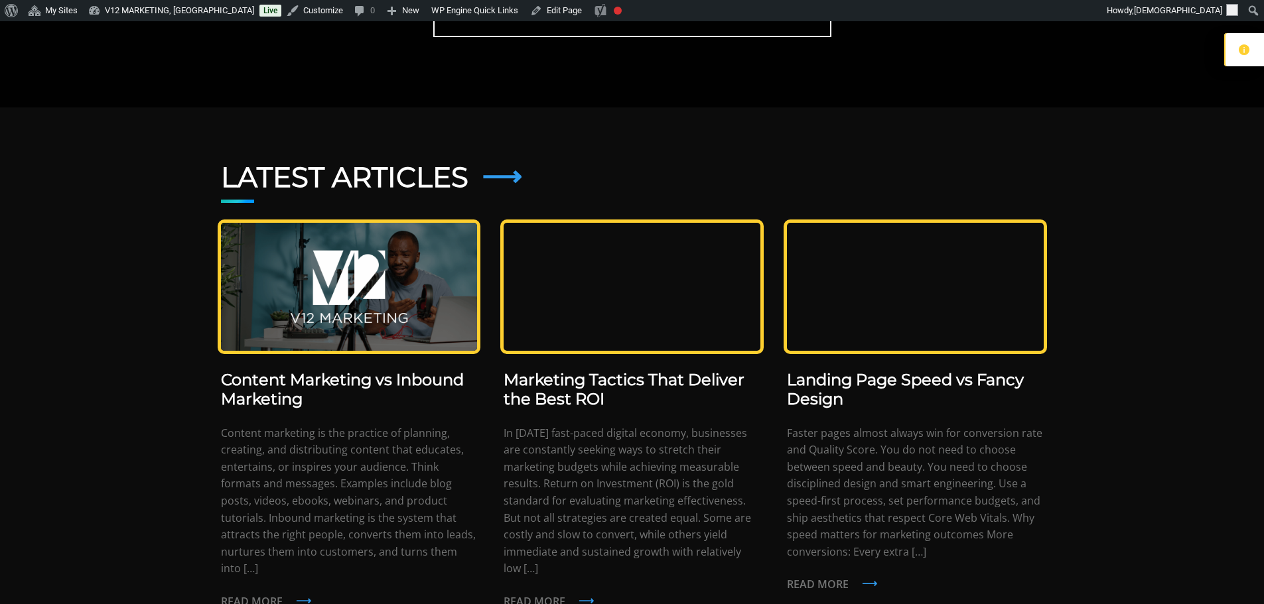
scroll to position [1990, 0]
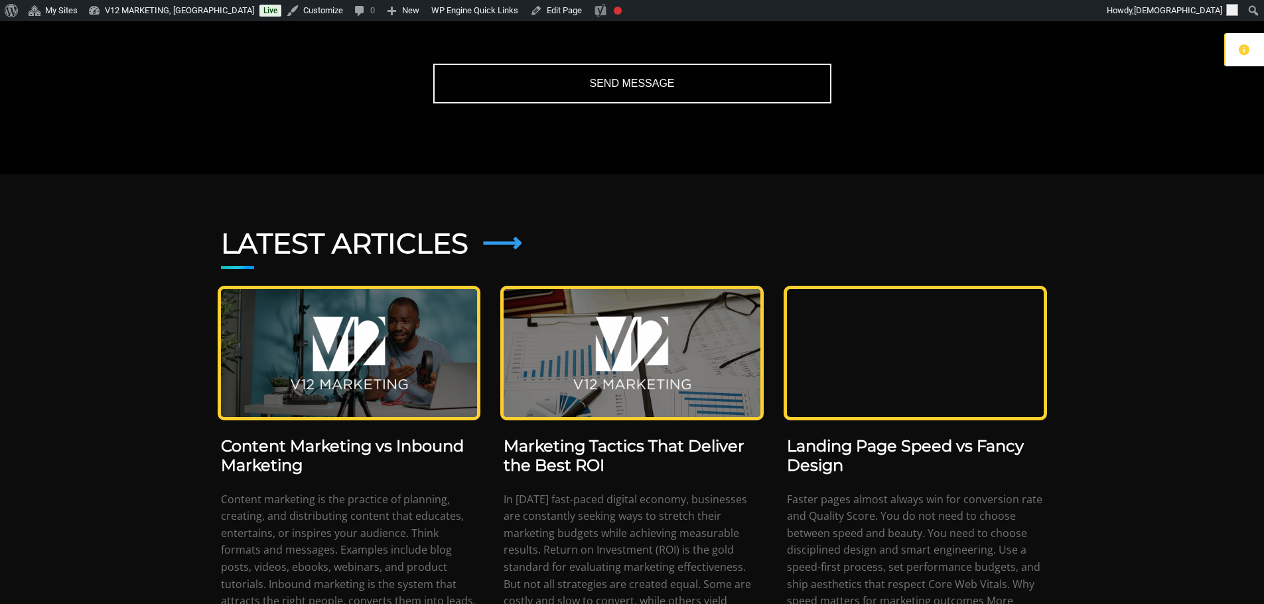
scroll to position [1924, 0]
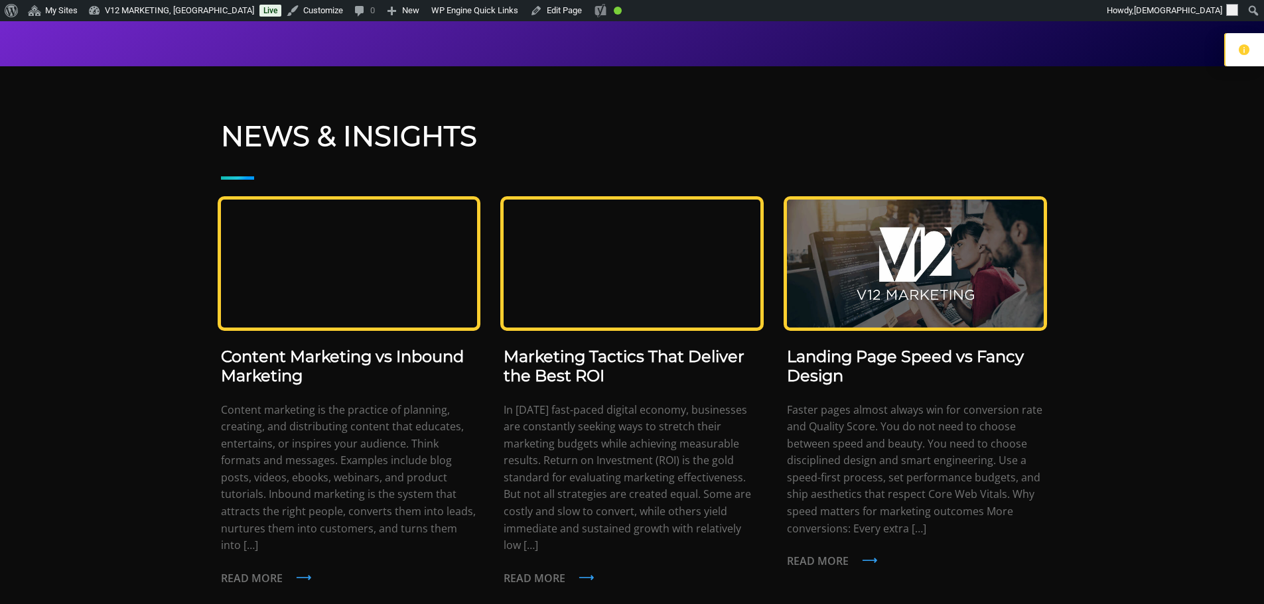
scroll to position [2786, 0]
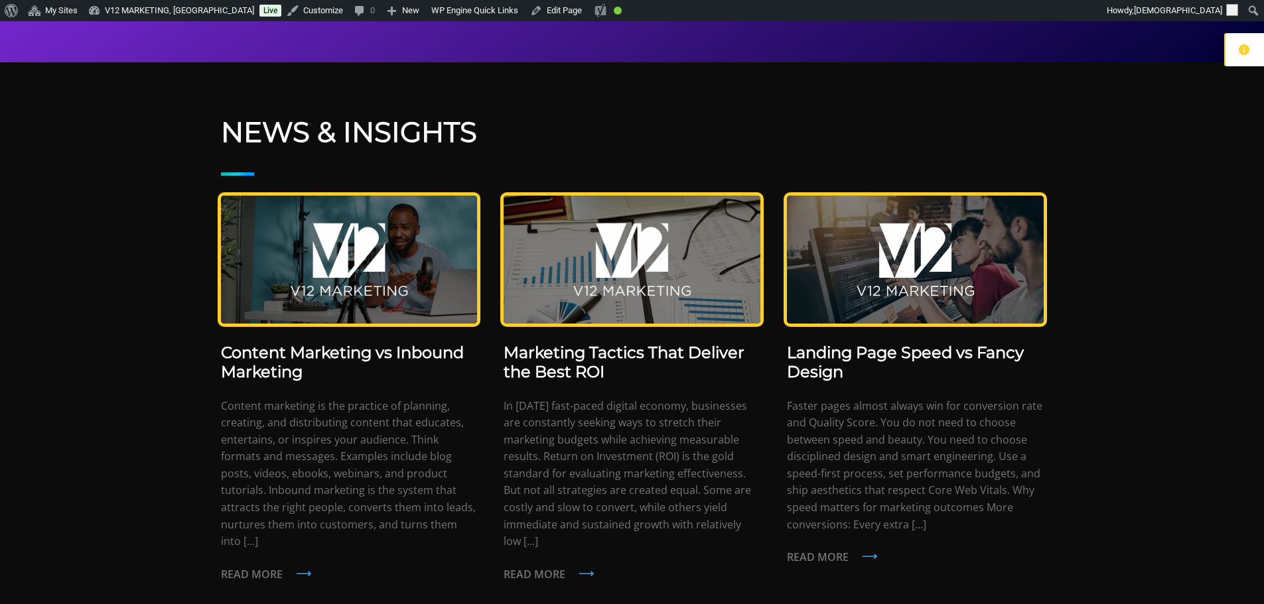
click at [948, 224] on img at bounding box center [915, 260] width 257 height 128
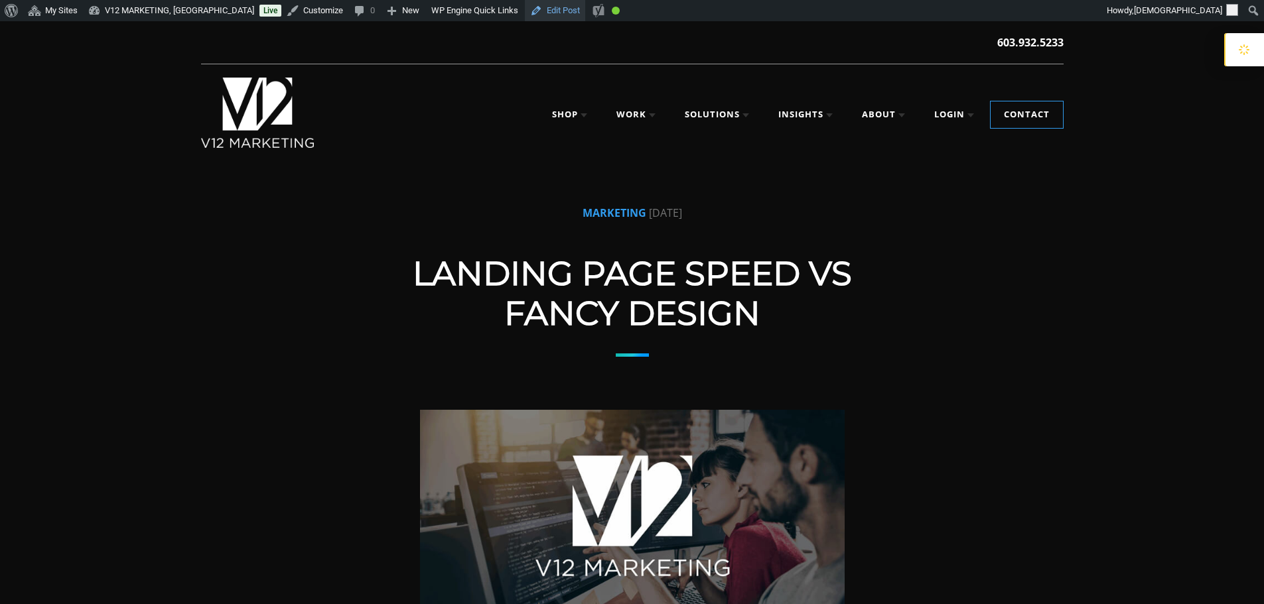
click at [527, 9] on link "Edit Post" at bounding box center [555, 10] width 60 height 21
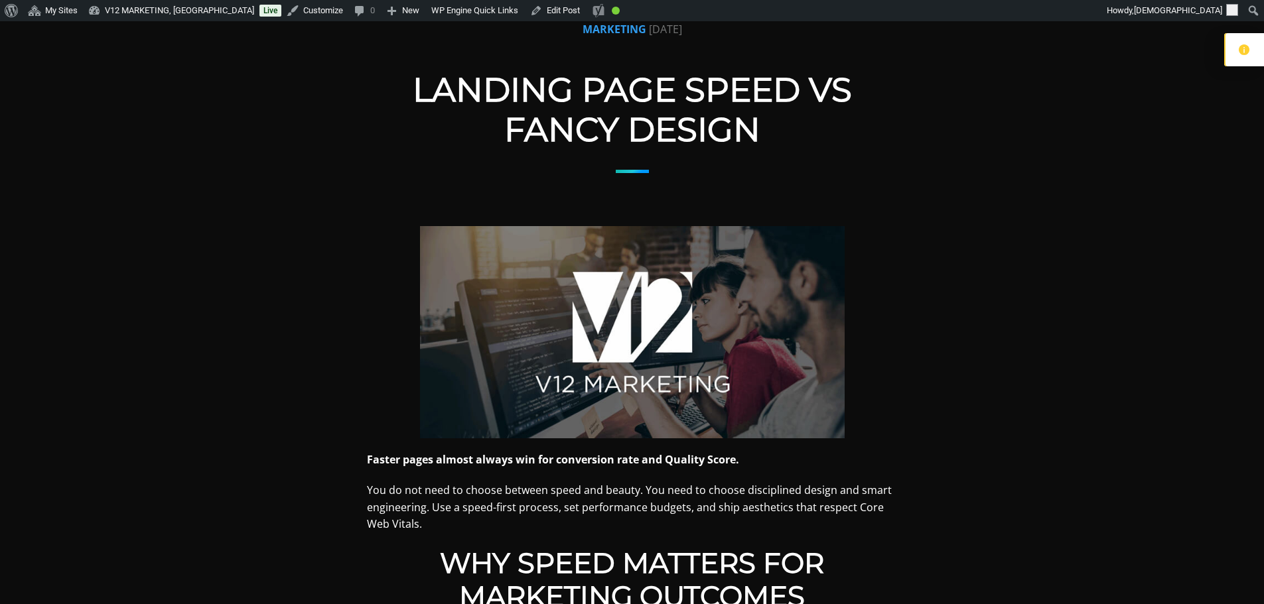
scroll to position [133, 0]
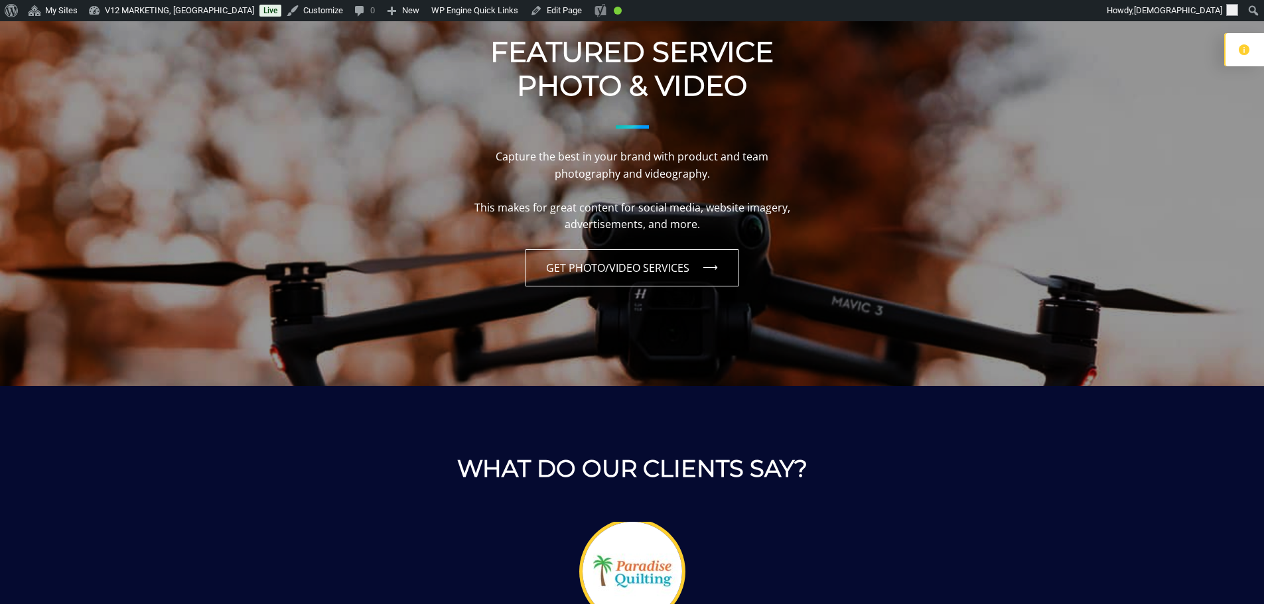
scroll to position [1061, 0]
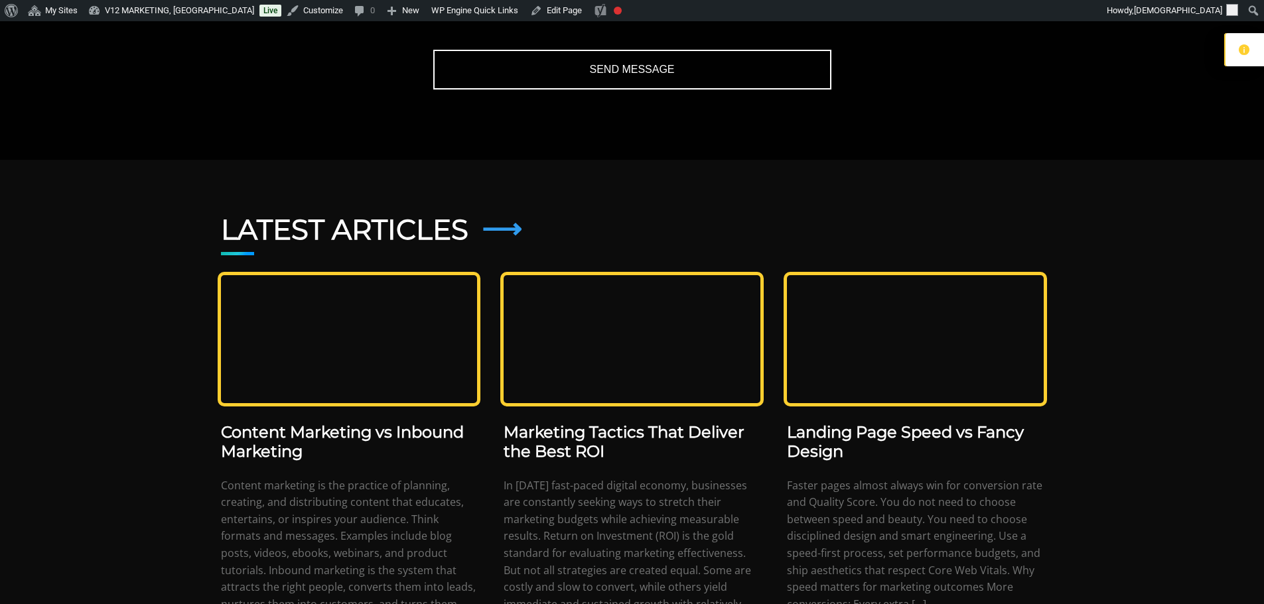
scroll to position [1924, 0]
